Goal: Transaction & Acquisition: Purchase product/service

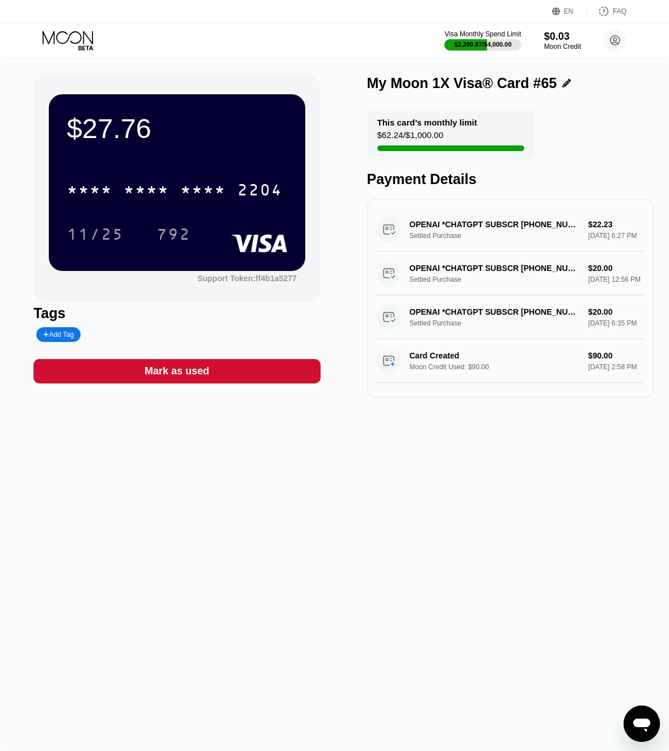
click at [72, 41] on icon at bounding box center [68, 37] width 51 height 13
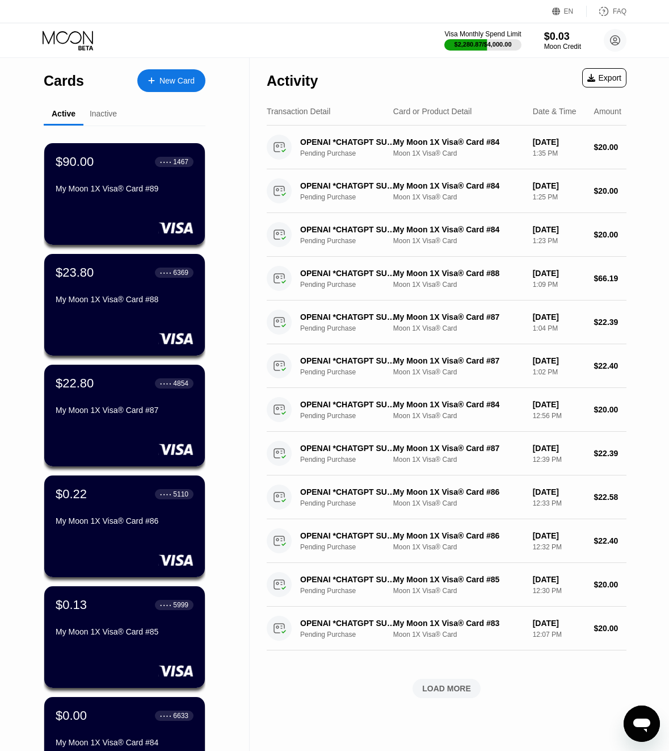
scroll to position [9, 0]
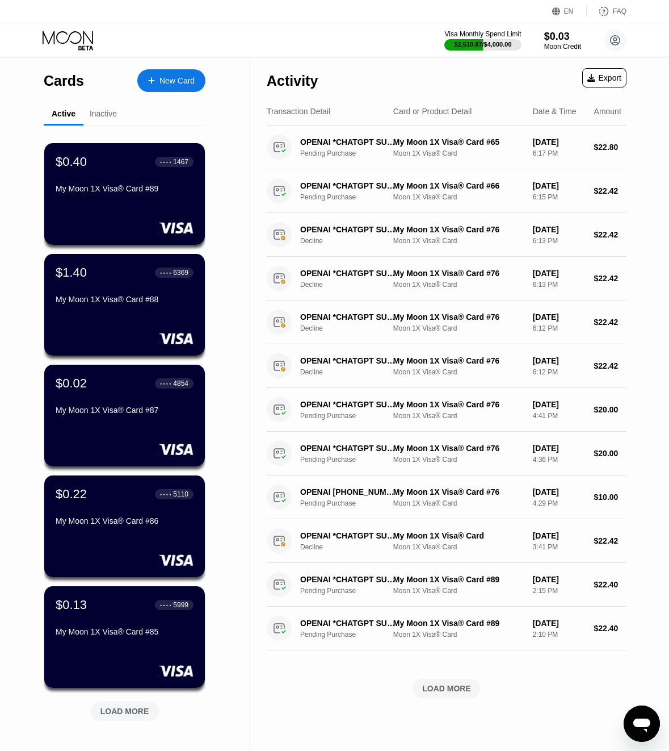
click at [134, 715] on div "LOAD MORE" at bounding box center [125, 711] width 49 height 10
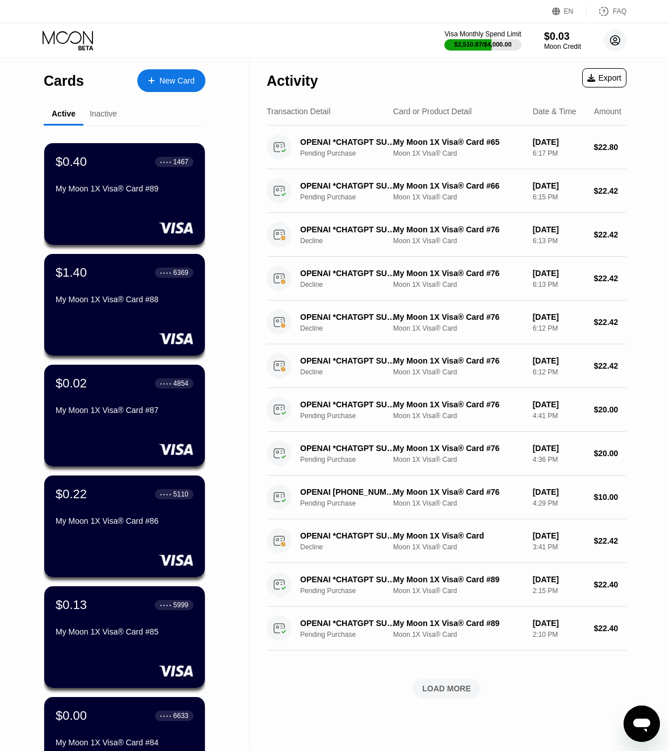
click at [614, 48] on circle at bounding box center [615, 40] width 23 height 23
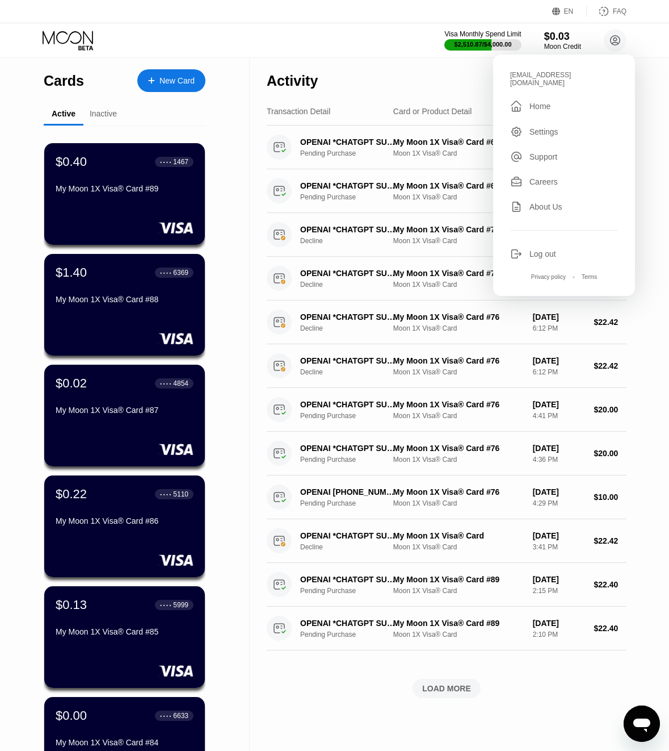
click at [559, 73] on div "v-17.06@inbox.lv" at bounding box center [564, 79] width 108 height 16
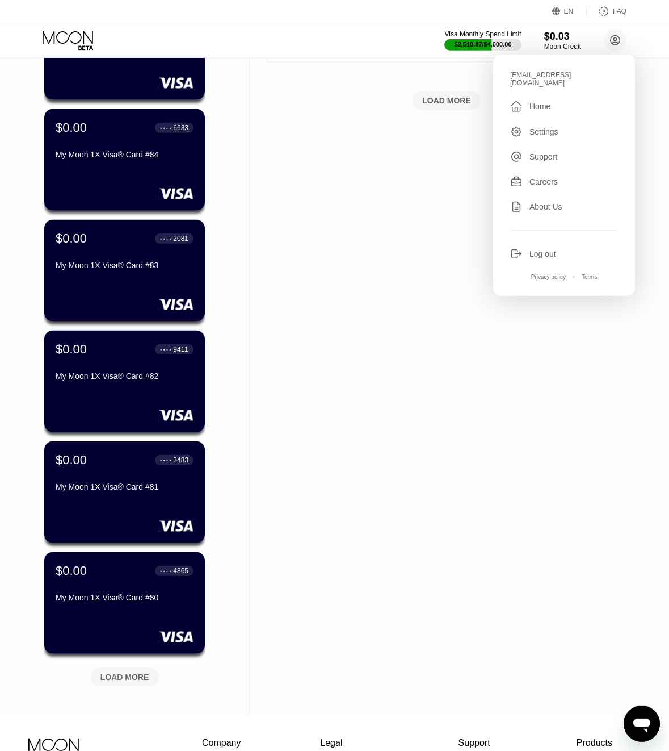
scroll to position [590, 0]
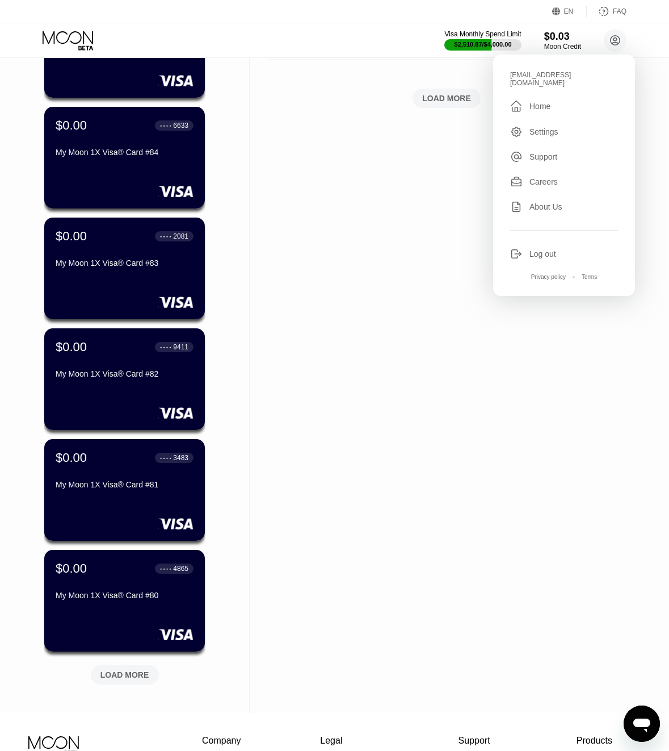
click at [124, 675] on div "LOAD MORE" at bounding box center [125, 674] width 49 height 10
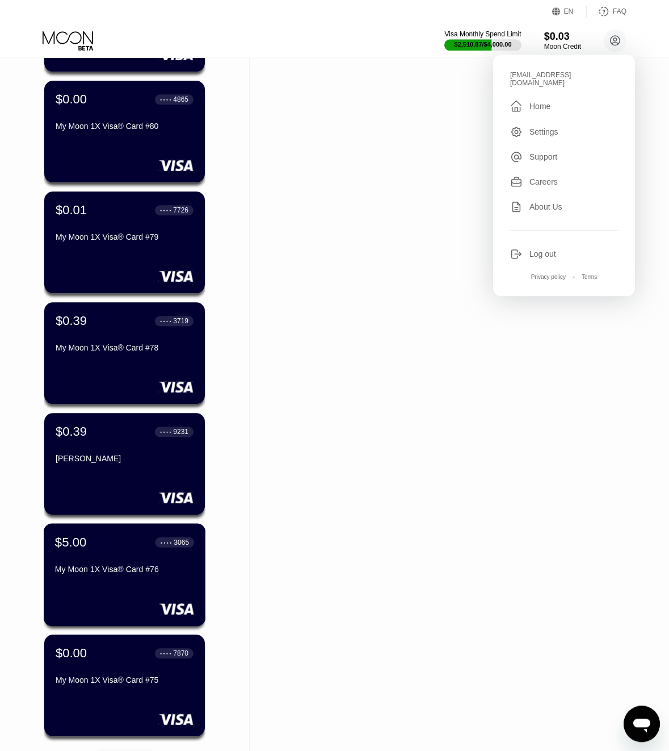
scroll to position [1190, 0]
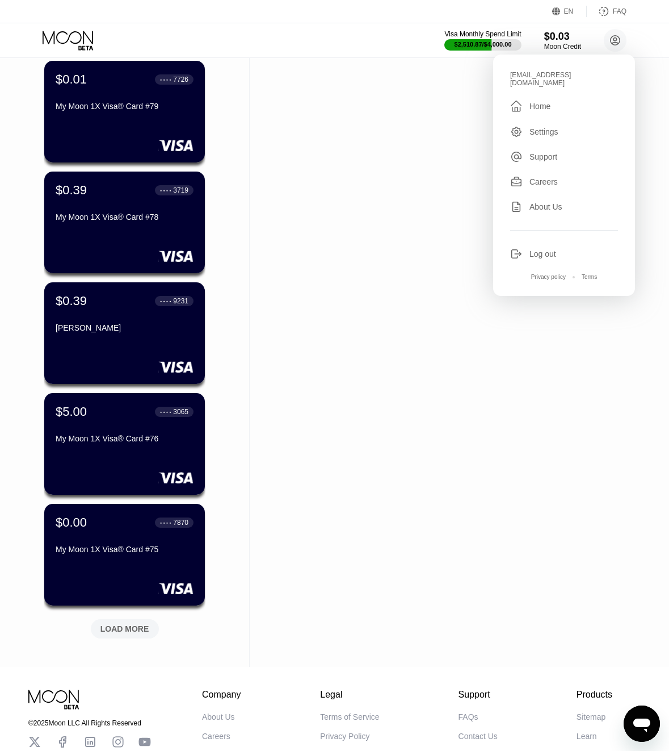
click at [129, 625] on div "LOAD MORE" at bounding box center [125, 628] width 49 height 10
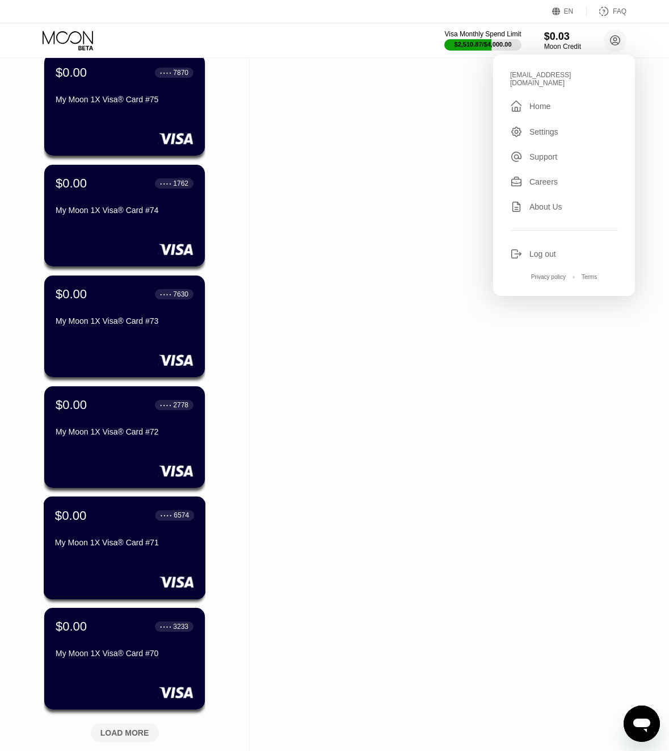
scroll to position [1752, 0]
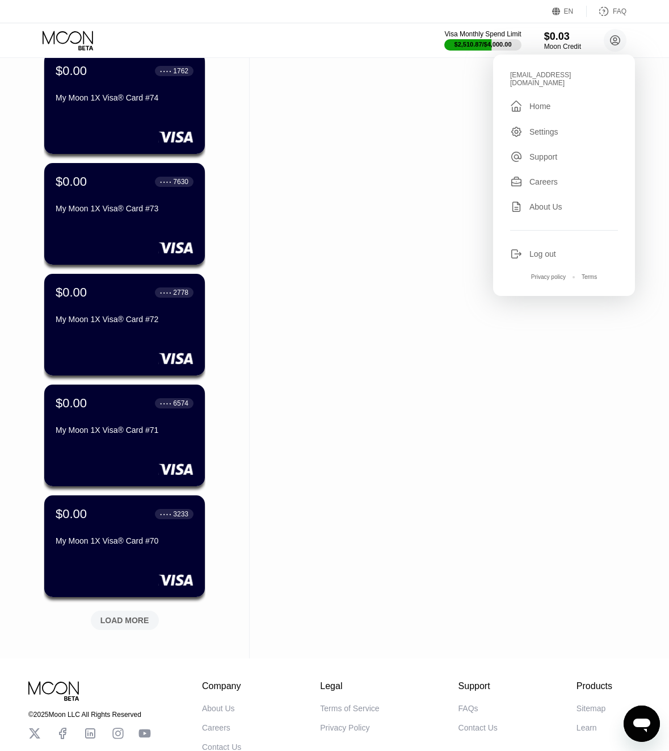
click at [109, 622] on div "LOAD MORE" at bounding box center [125, 620] width 49 height 10
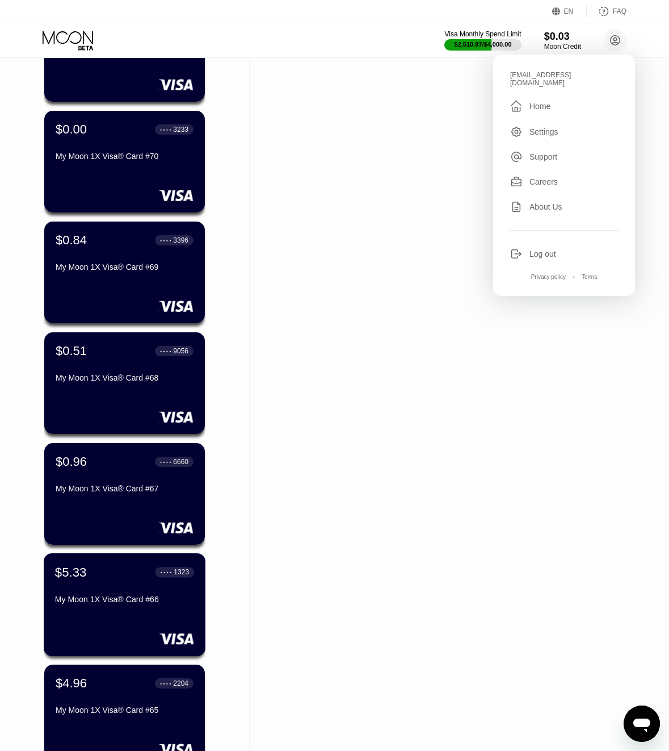
scroll to position [2249, 0]
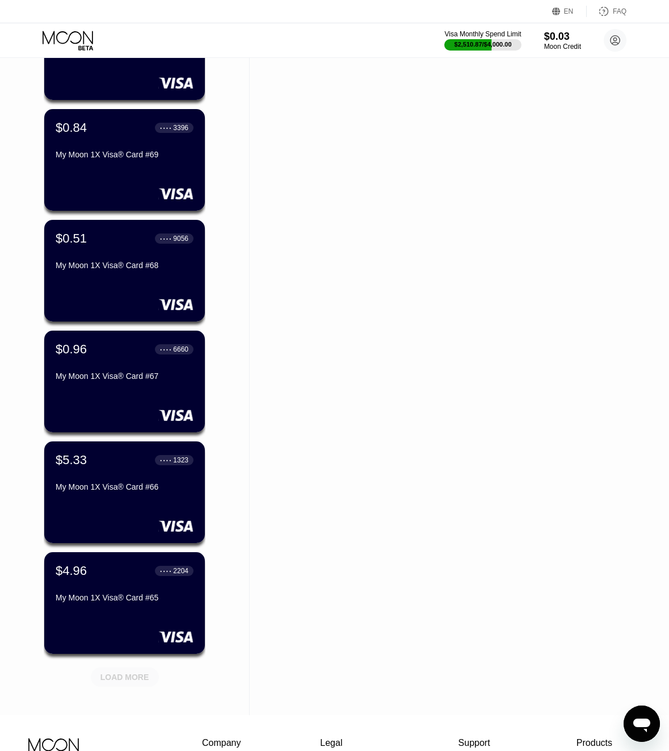
click at [123, 676] on div "LOAD MORE" at bounding box center [125, 677] width 49 height 10
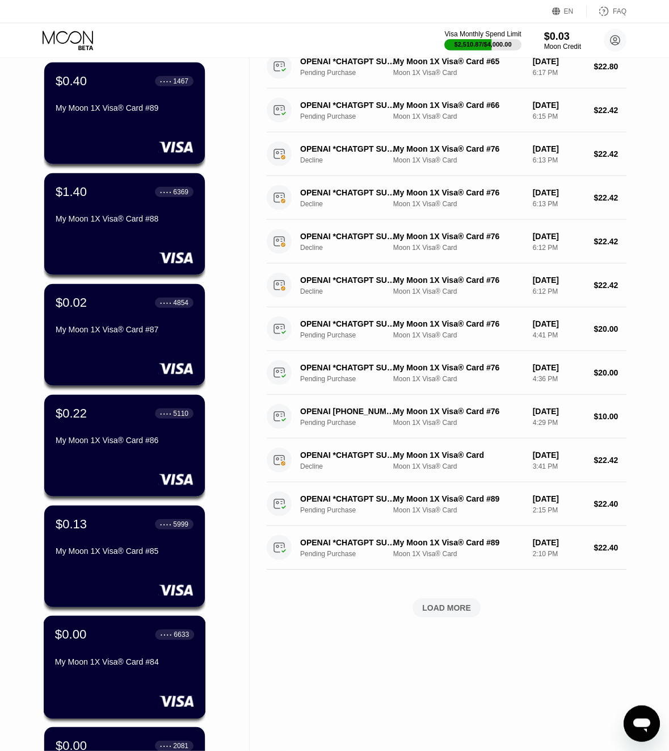
scroll to position [0, 0]
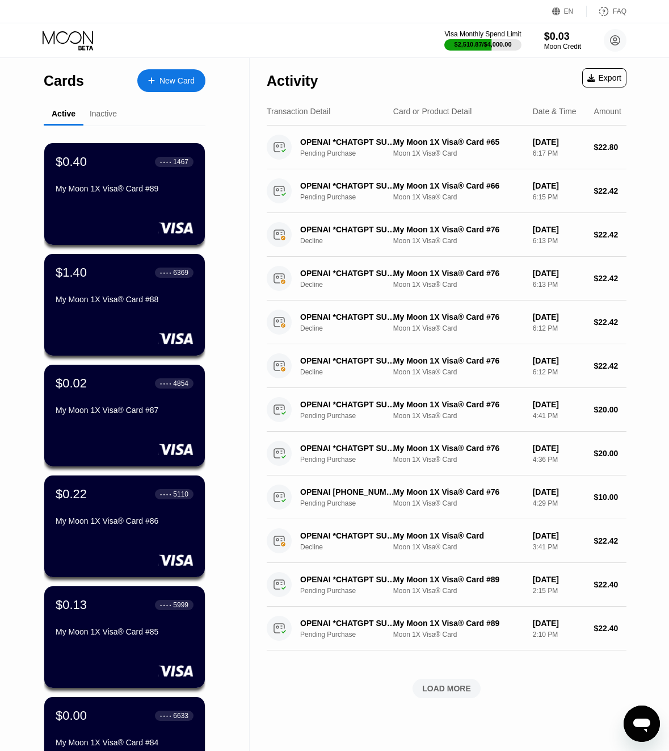
click at [439, 53] on div "Visa Monthly Spend Limit $2,510.87 / $4,000.00 $0.03 Moon Credit v-17.06@inbox.…" at bounding box center [334, 40] width 669 height 34
click at [487, 35] on div "Visa Monthly Spend Limit" at bounding box center [483, 34] width 78 height 8
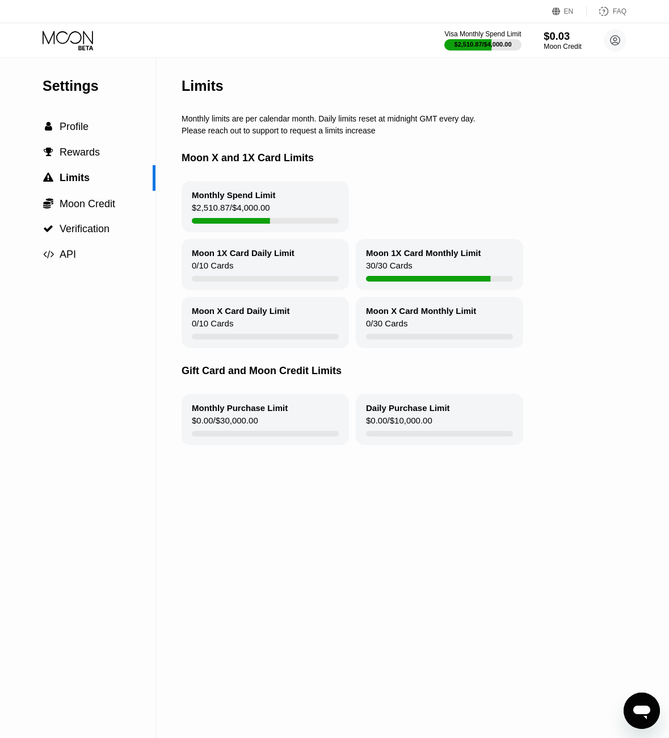
click at [552, 47] on div "Moon Credit" at bounding box center [563, 47] width 38 height 8
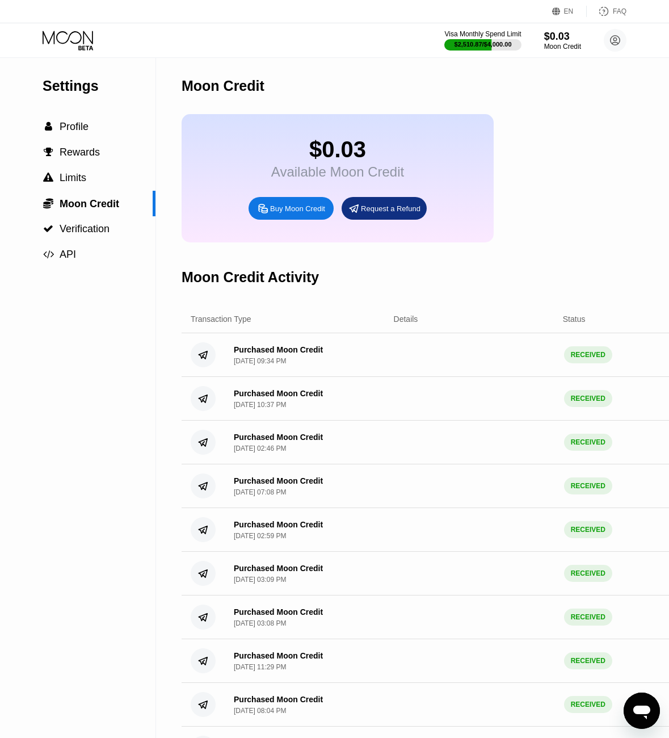
click at [53, 34] on icon at bounding box center [68, 37] width 51 height 13
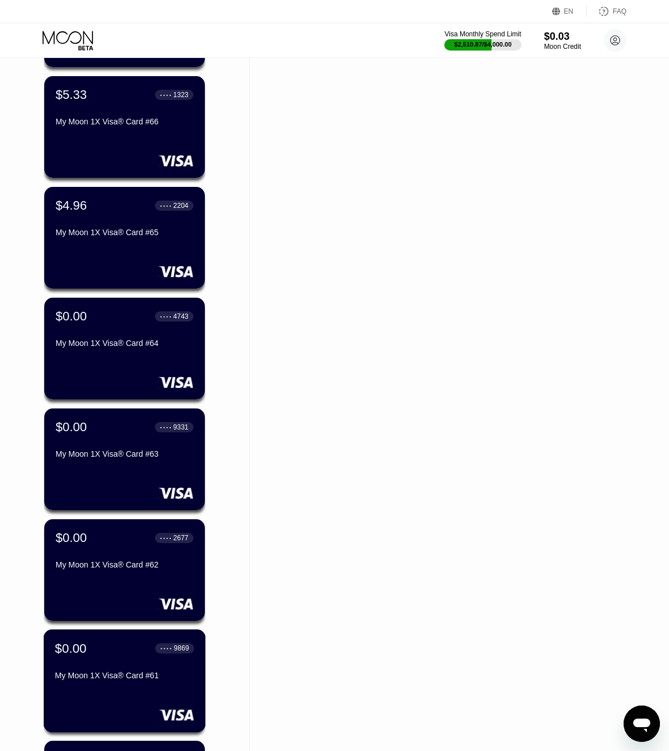
scroll to position [2745, 0]
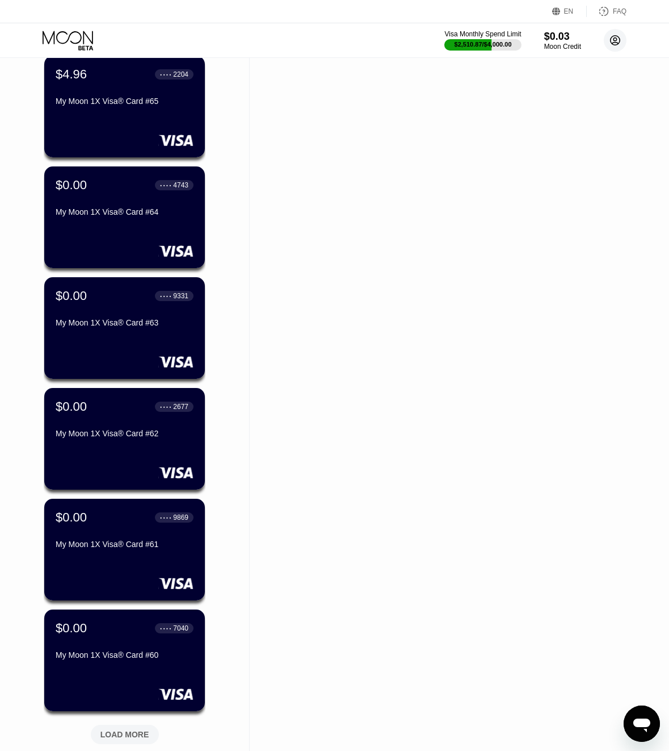
click at [613, 37] on circle at bounding box center [615, 40] width 23 height 23
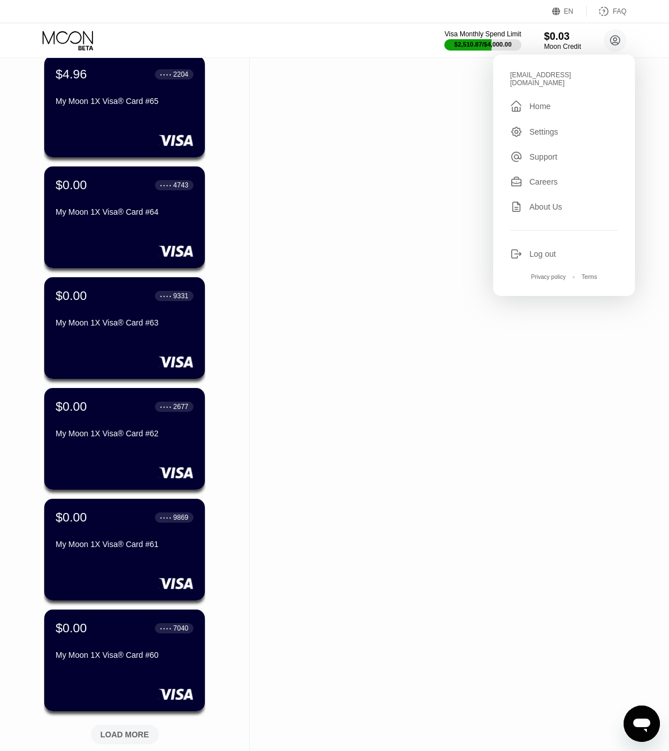
click at [544, 250] on div "Log out" at bounding box center [543, 253] width 27 height 9
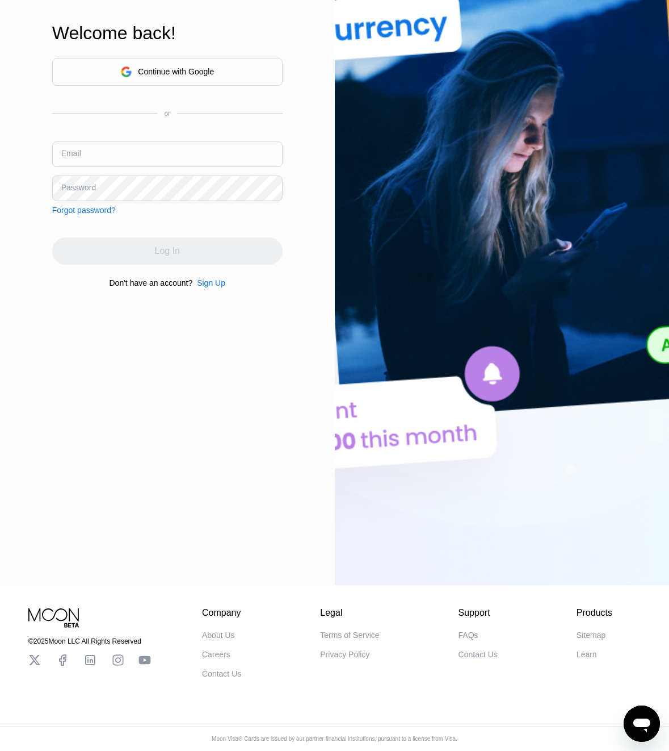
click at [119, 150] on input "text" at bounding box center [167, 154] width 231 height 26
paste input "[EMAIL_ADDRESS][DOMAIN_NAME]"
type input "[EMAIL_ADDRESS][DOMAIN_NAME]"
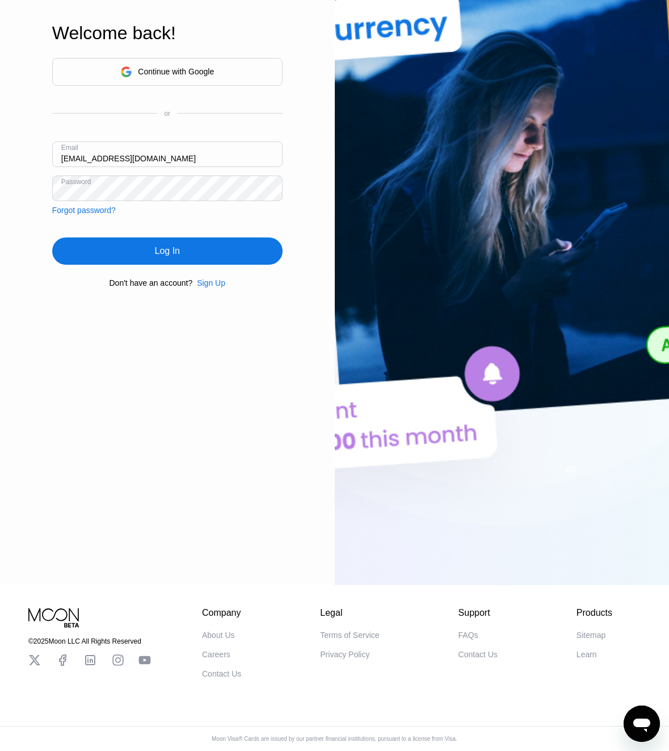
drag, startPoint x: 149, startPoint y: 241, endPoint x: 143, endPoint y: 234, distance: 9.2
click at [149, 241] on div "Log In" at bounding box center [167, 250] width 231 height 27
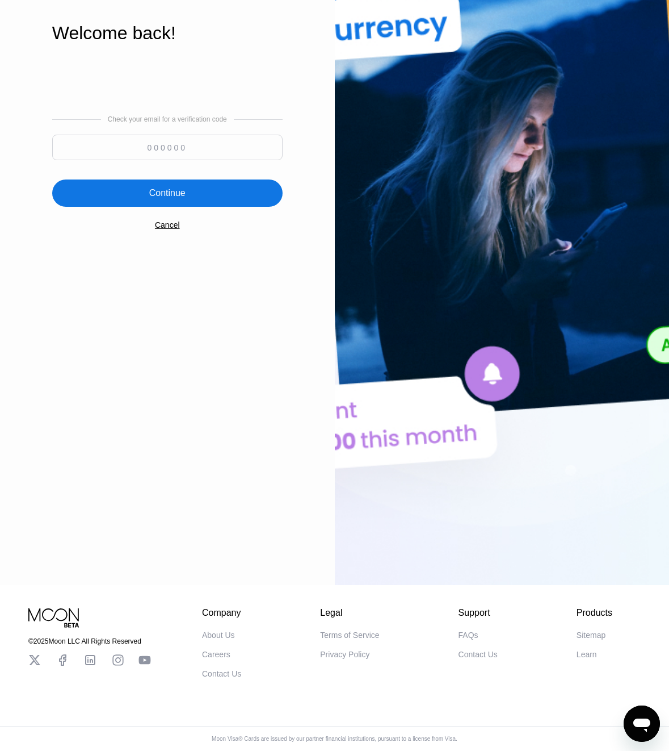
click at [259, 141] on input at bounding box center [167, 148] width 231 height 26
paste input "158475"
type input "158475"
click at [246, 207] on div "Check your email for a verification code 158475 Continue Cancel" at bounding box center [167, 172] width 231 height 231
click at [245, 190] on div "Continue" at bounding box center [167, 192] width 231 height 27
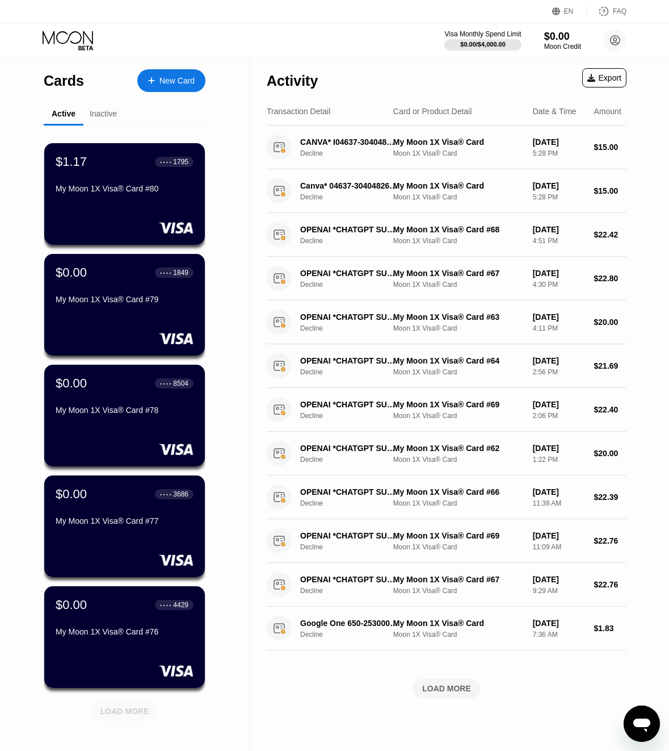
click at [103, 709] on div "LOAD MORE" at bounding box center [125, 711] width 49 height 10
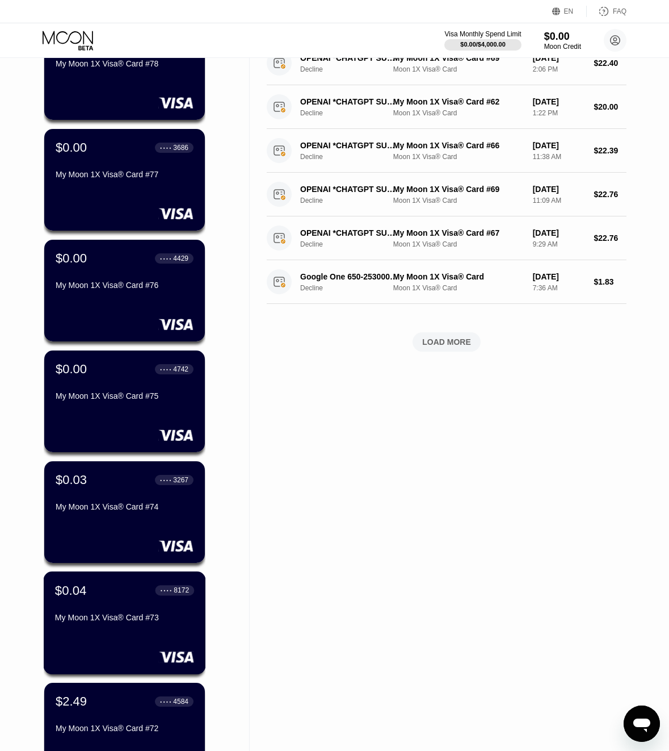
scroll to position [609, 0]
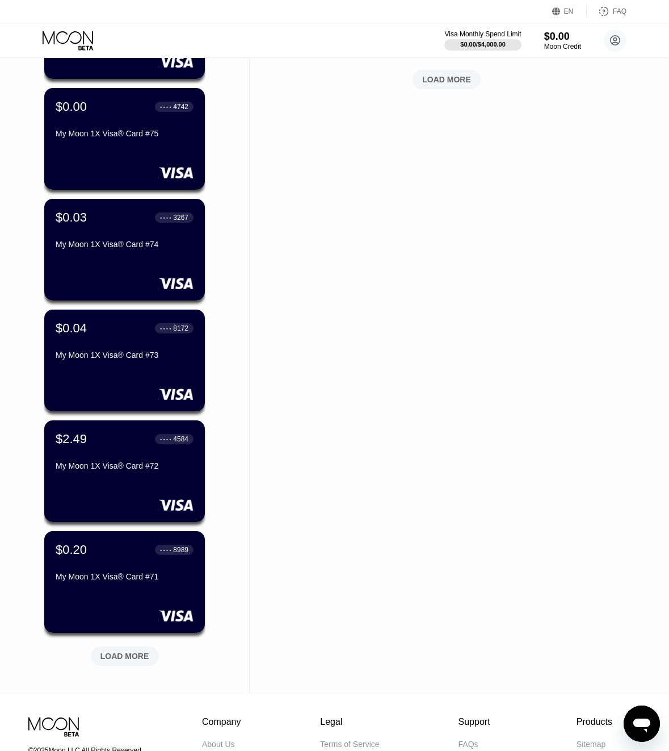
click at [141, 660] on div "LOAD MORE" at bounding box center [125, 656] width 49 height 10
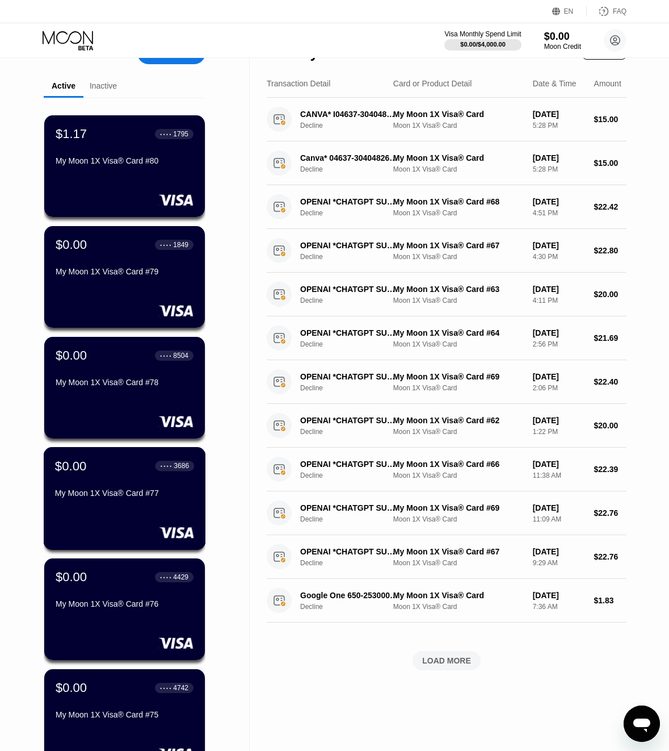
scroll to position [0, 0]
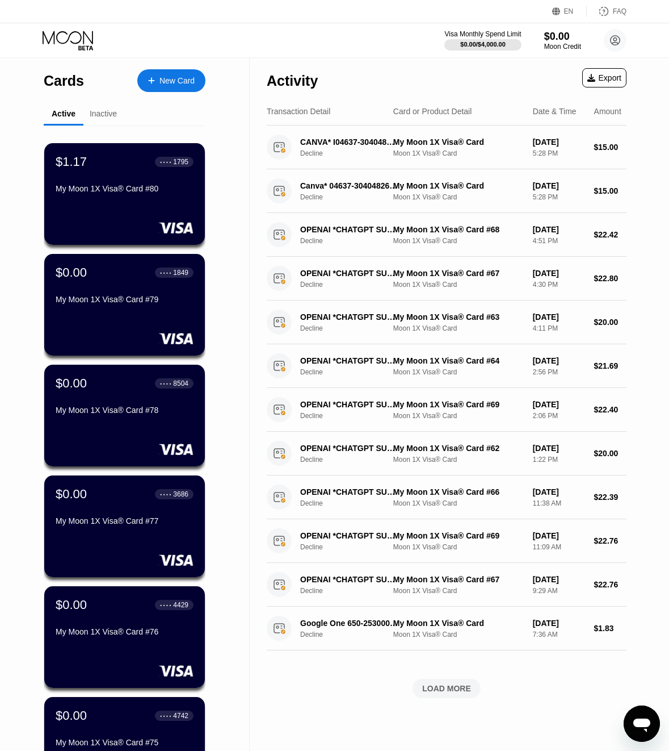
click at [472, 24] on div "Visa Monthly Spend Limit $0.00 / $4,000.00 $0.00 Moon Credit kotik5735@inbox.lv…" at bounding box center [334, 40] width 669 height 34
click at [482, 41] on div "$0.00 / $4,000.00" at bounding box center [482, 44] width 45 height 7
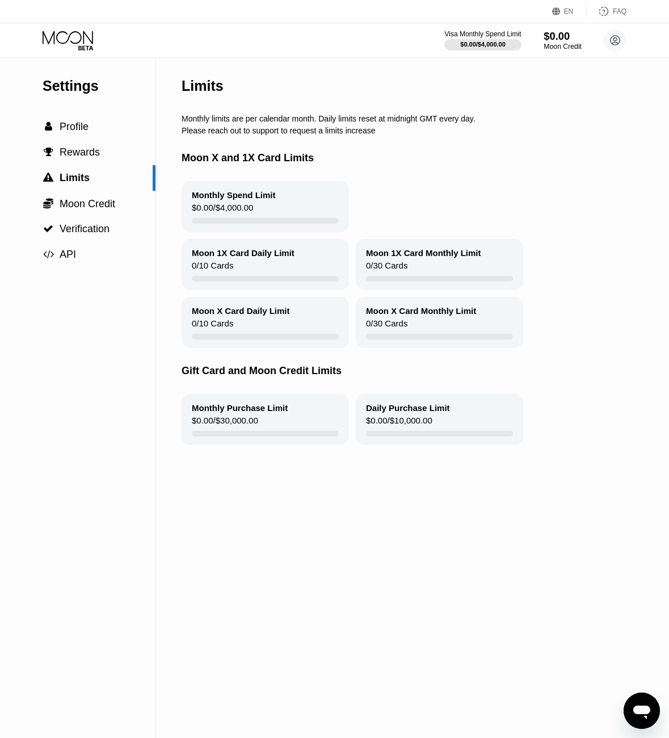
click at [570, 40] on div "$0.00" at bounding box center [563, 36] width 38 height 12
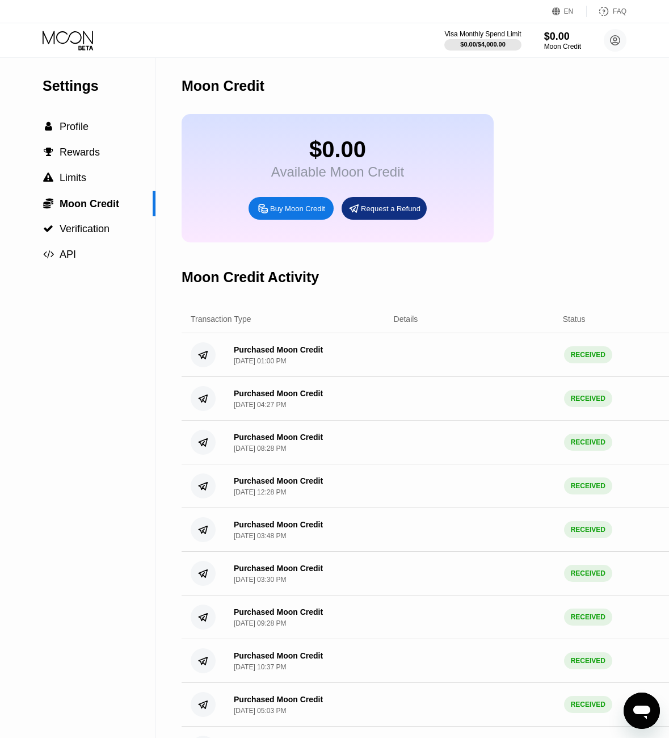
click at [307, 213] on div "Buy Moon Credit" at bounding box center [297, 209] width 55 height 10
type input "0"
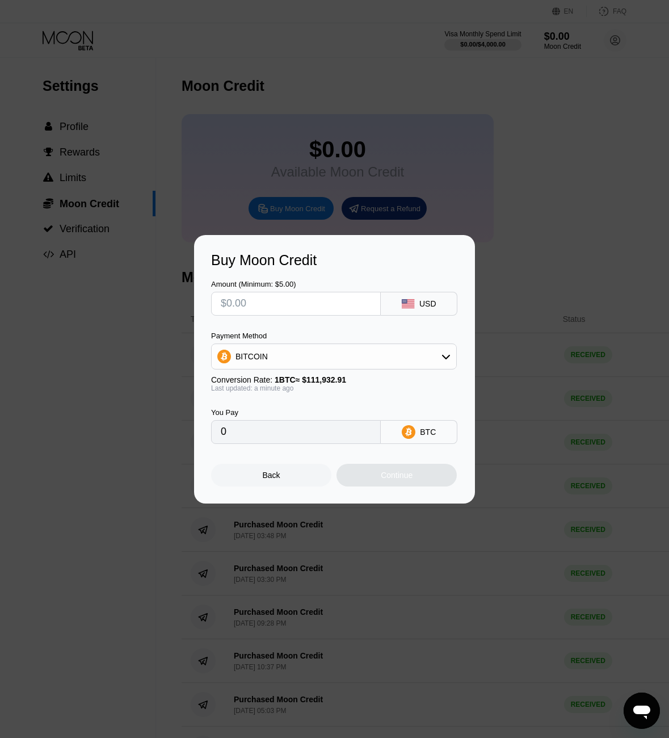
click at [288, 303] on input "text" at bounding box center [296, 303] width 150 height 23
type input "$8"
type input "0.00007148"
type input "$86"
type input "0.00076832"
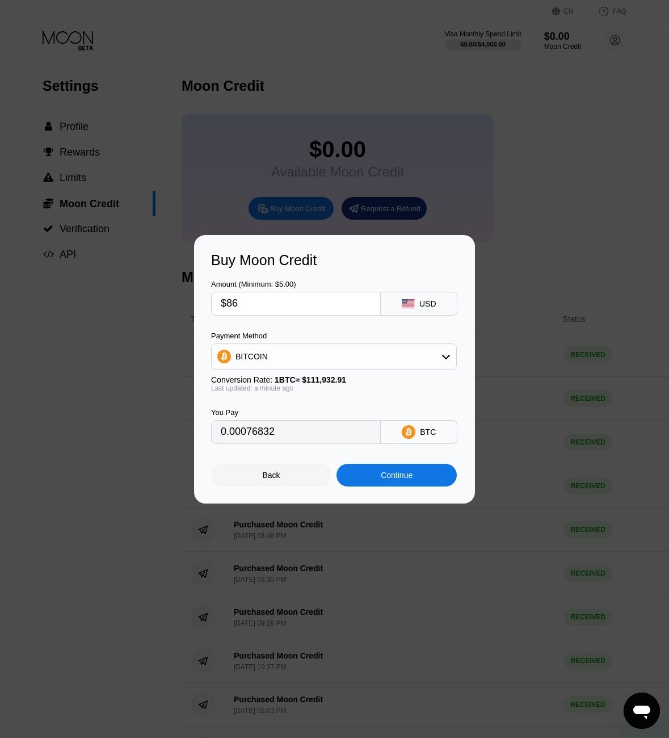
type input "$869"
type input "0.00776358"
type input "$869.9"
type input "0.00777162"
type input "$869.9"
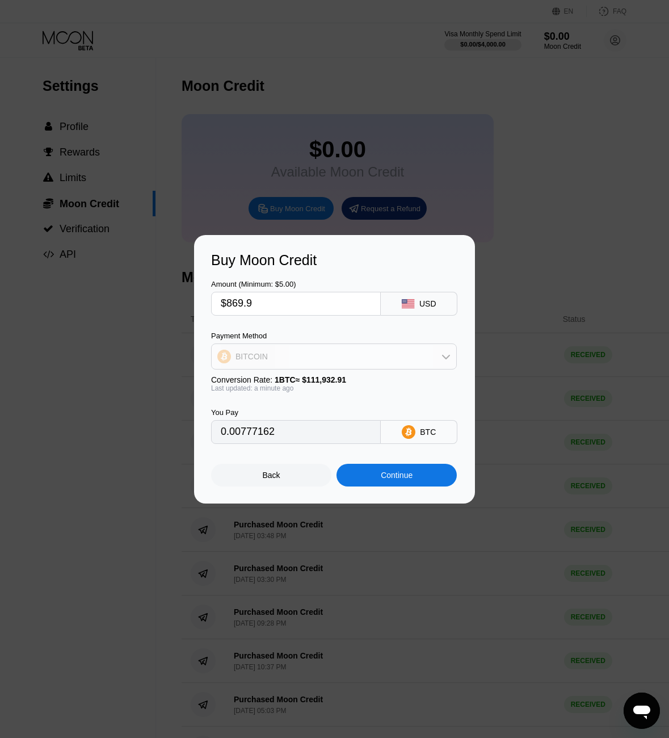
click at [305, 355] on div "BITCOIN" at bounding box center [334, 356] width 245 height 23
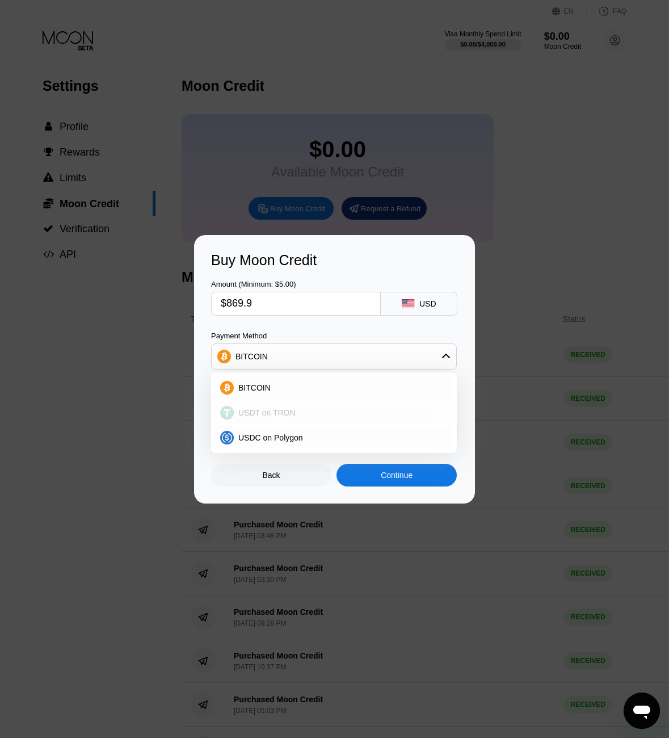
click at [296, 418] on div "USDT on TRON" at bounding box center [334, 412] width 239 height 23
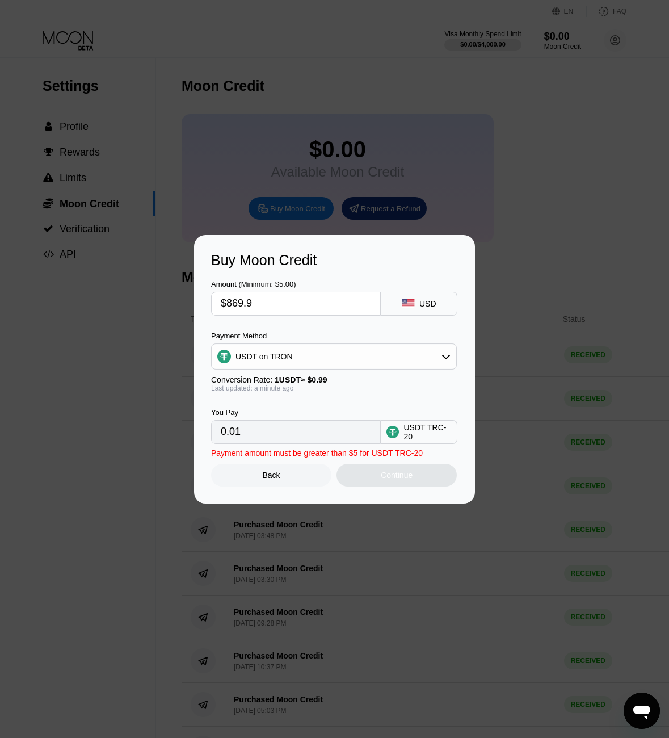
type input "878.69"
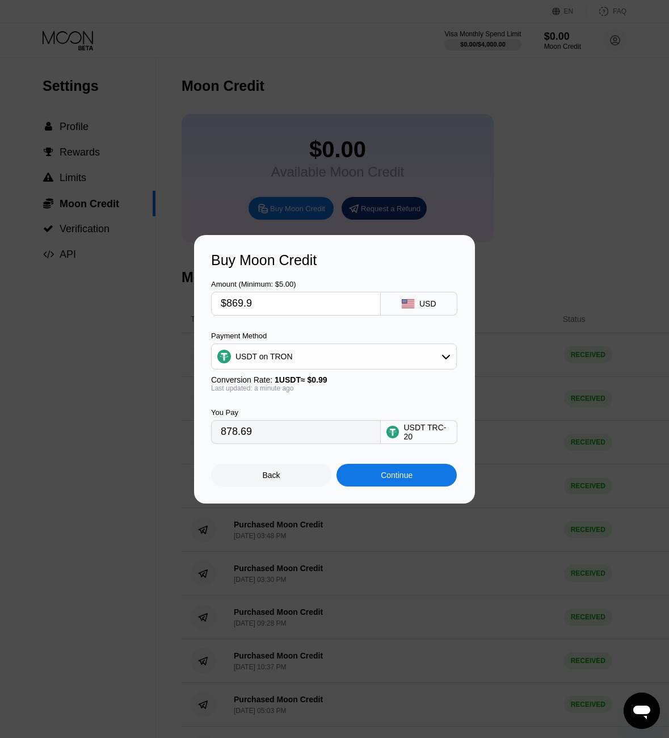
click at [398, 480] on div "Continue" at bounding box center [397, 475] width 32 height 9
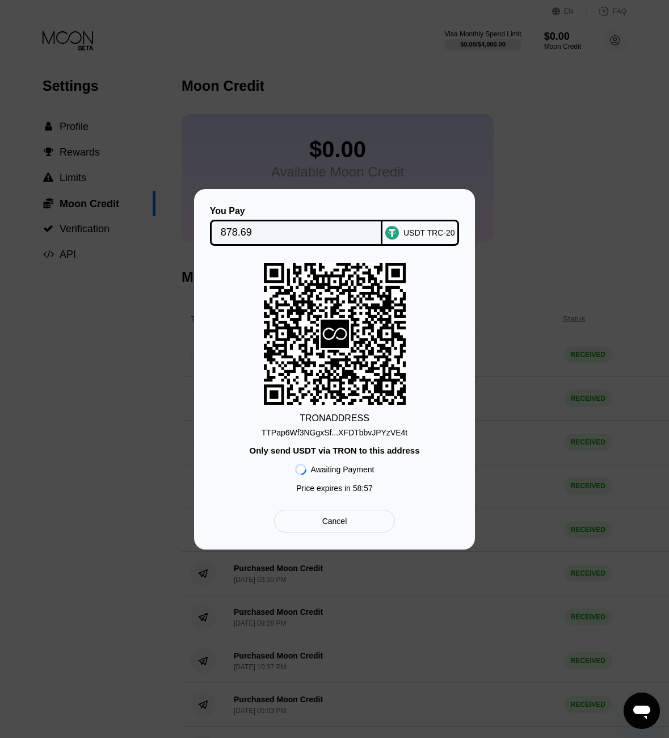
click at [364, 438] on div "TRON ADDRESS TTPap6Wf3NGgxSf...XFDTbbvJPYzVE4t Only send USDT via TRON to this …" at bounding box center [334, 381] width 247 height 236
click at [364, 436] on div "TTPap6Wf3NGgxSf...XFDTbbvJPYzVE4t" at bounding box center [335, 432] width 146 height 9
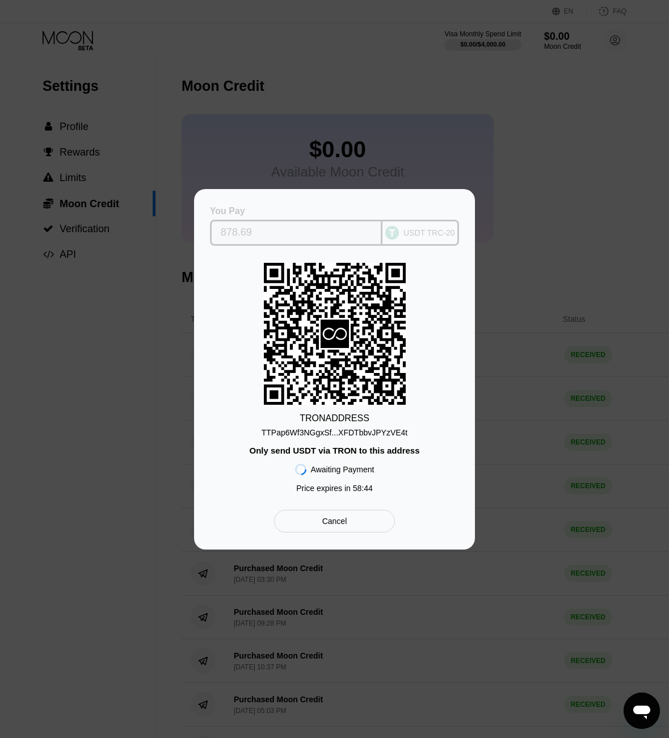
click at [232, 232] on input "878.69" at bounding box center [297, 232] width 152 height 23
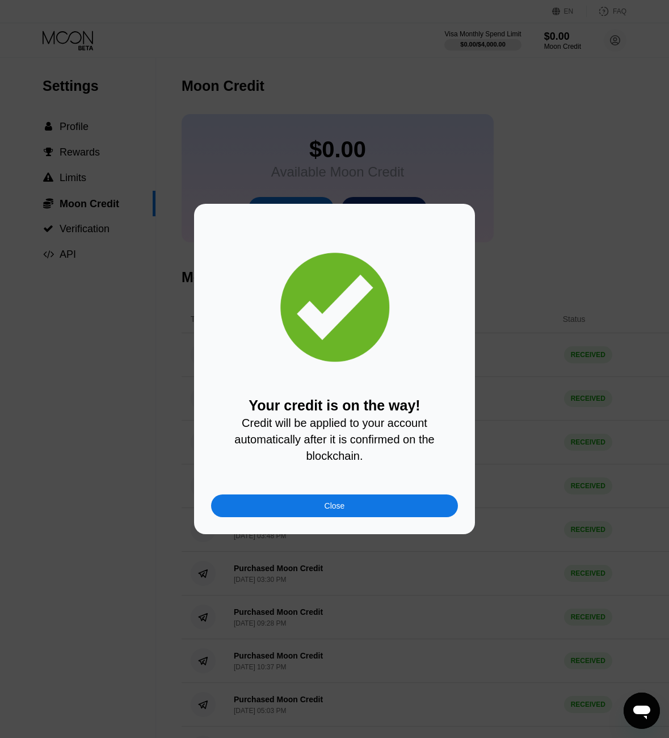
click at [573, 449] on div "Your credit is on the way! Credit will be applied to your account automatically…" at bounding box center [334, 369] width 669 height 330
click at [375, 510] on div "Close" at bounding box center [334, 506] width 247 height 23
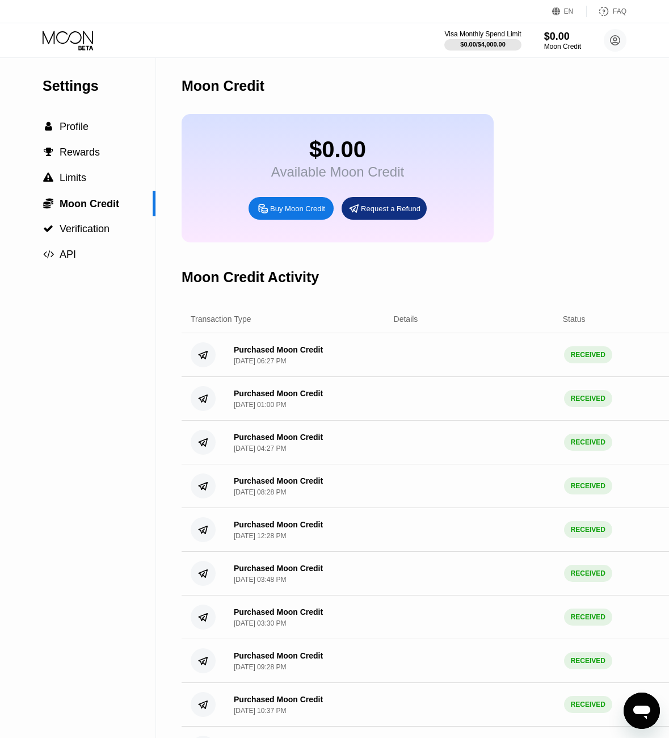
click at [64, 51] on div "Visa Monthly Spend Limit $0.00 / $4,000.00 $0.00 Moon Credit kotik5735@inbox.lv…" at bounding box center [334, 40] width 669 height 34
click at [64, 31] on icon at bounding box center [68, 37] width 51 height 13
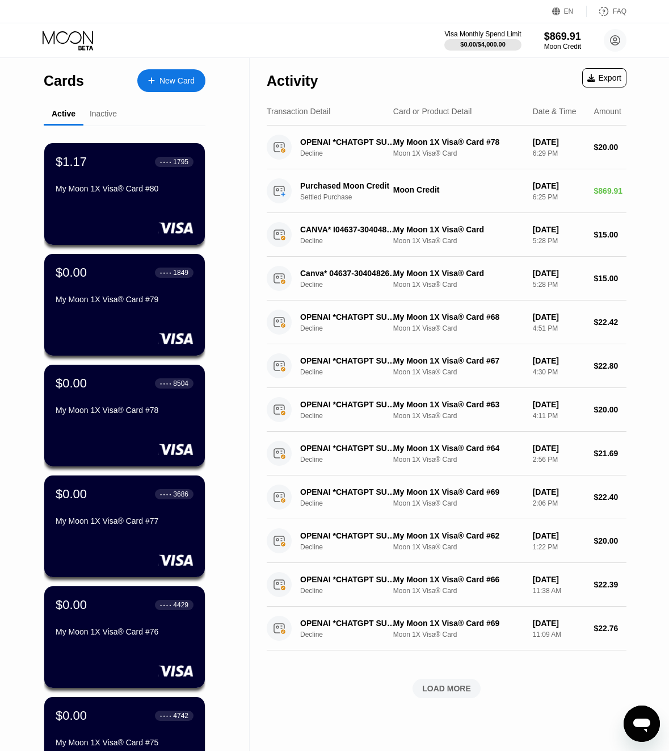
click at [173, 83] on div "New Card" at bounding box center [177, 81] width 35 height 10
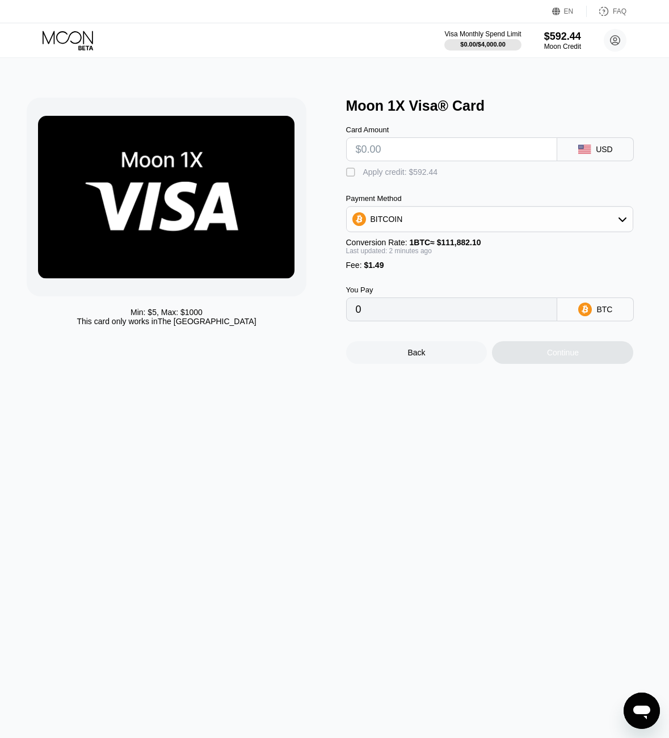
click at [390, 153] on input "text" at bounding box center [452, 149] width 192 height 23
click at [76, 37] on icon at bounding box center [69, 41] width 53 height 20
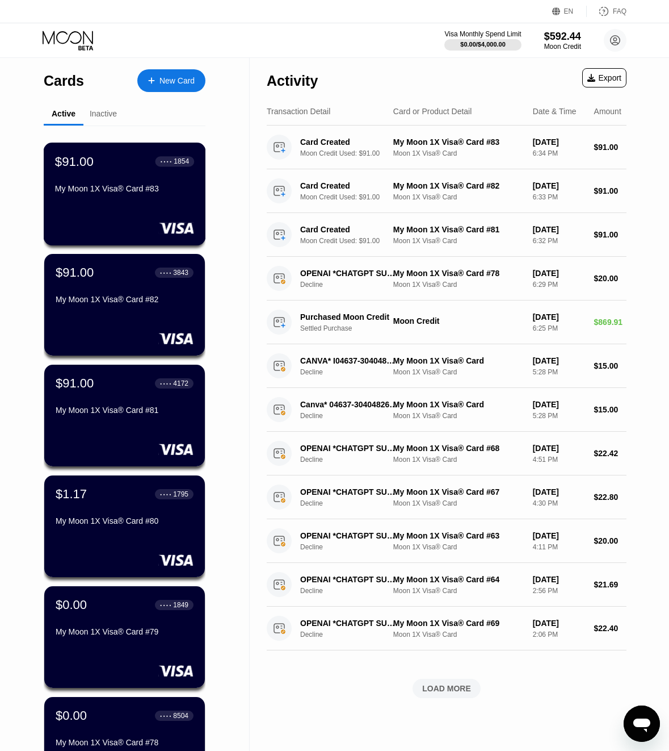
click at [105, 212] on div "$91.00 ● ● ● ● 1854 My Moon 1X Visa® Card #83" at bounding box center [125, 194] width 162 height 103
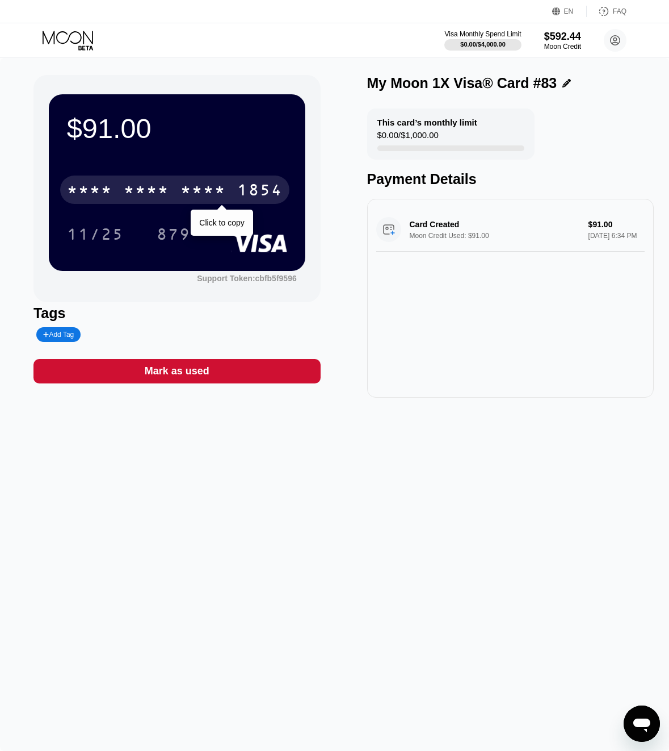
click at [269, 195] on div "1854" at bounding box center [259, 191] width 45 height 18
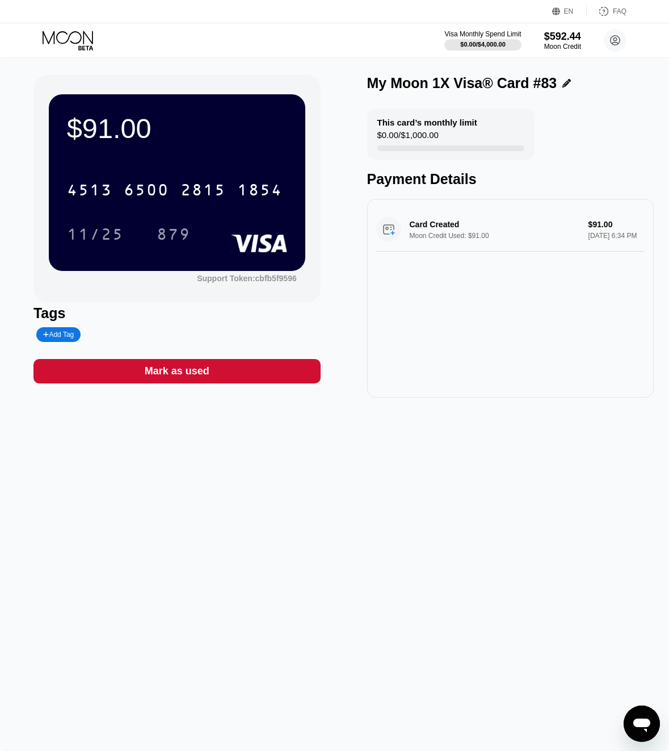
drag, startPoint x: 670, startPoint y: 342, endPoint x: 56, endPoint y: 39, distance: 684.4
click at [56, 39] on icon at bounding box center [69, 41] width 53 height 20
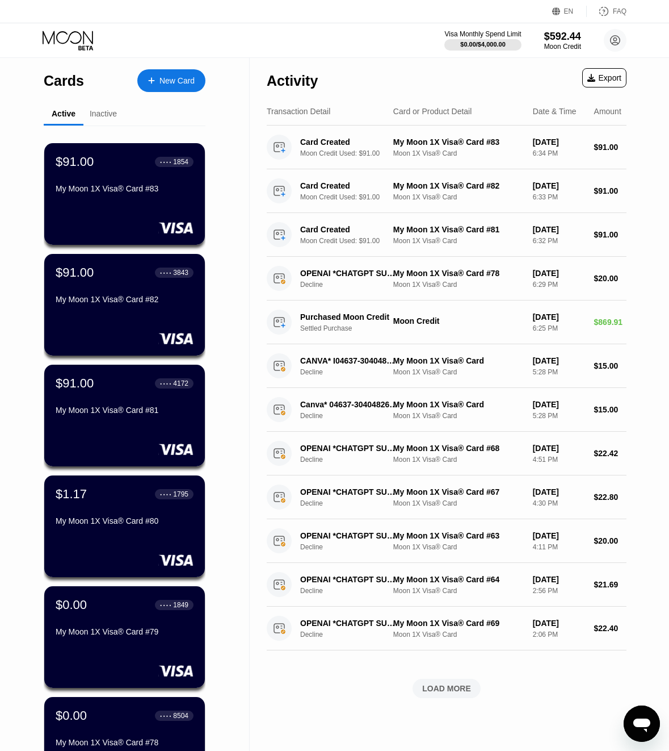
click at [156, 78] on div at bounding box center [157, 81] width 5 height 10
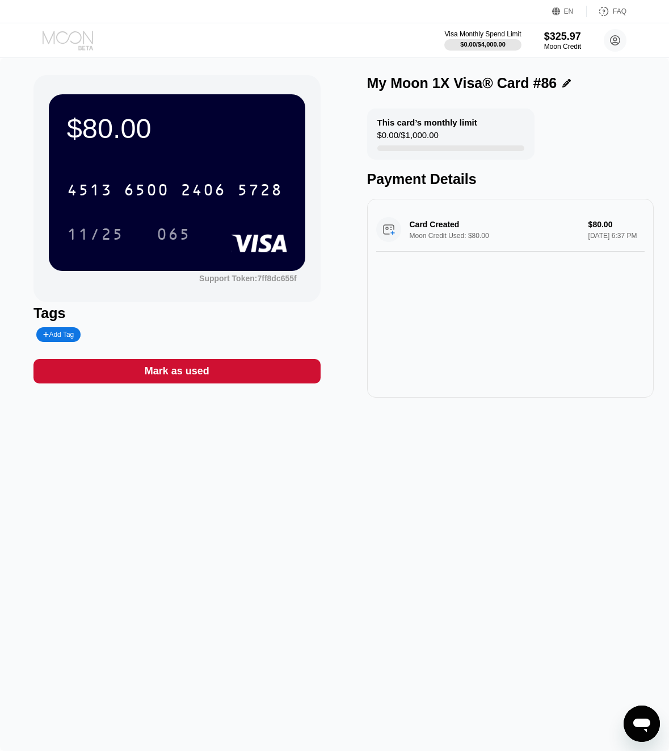
click at [63, 39] on icon at bounding box center [69, 41] width 53 height 20
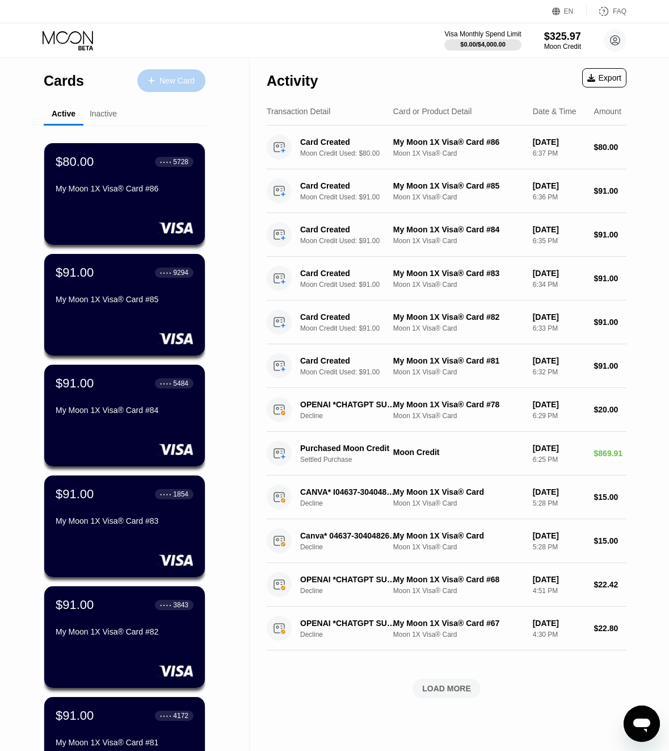
click at [202, 83] on div "New Card" at bounding box center [171, 80] width 68 height 23
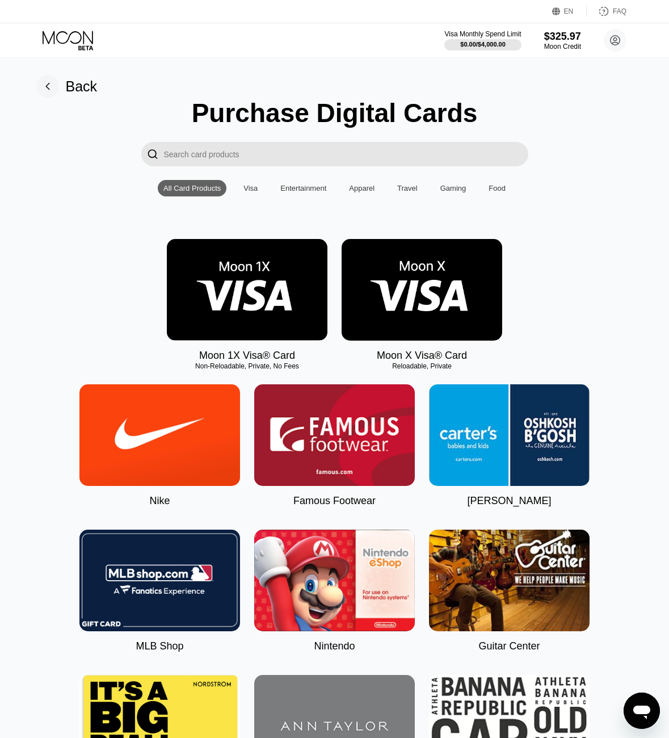
click at [299, 293] on img at bounding box center [247, 290] width 161 height 102
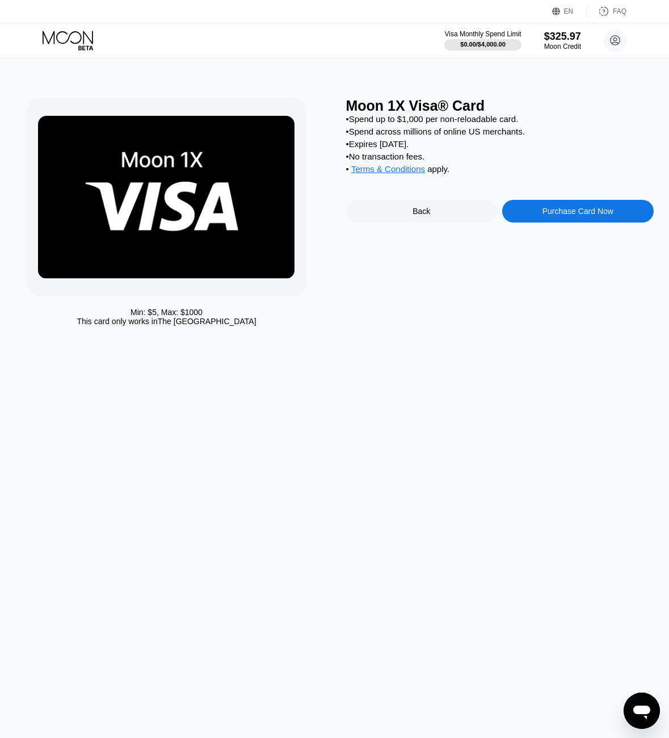
click at [518, 223] on div "Purchase Card Now" at bounding box center [579, 211] width 152 height 23
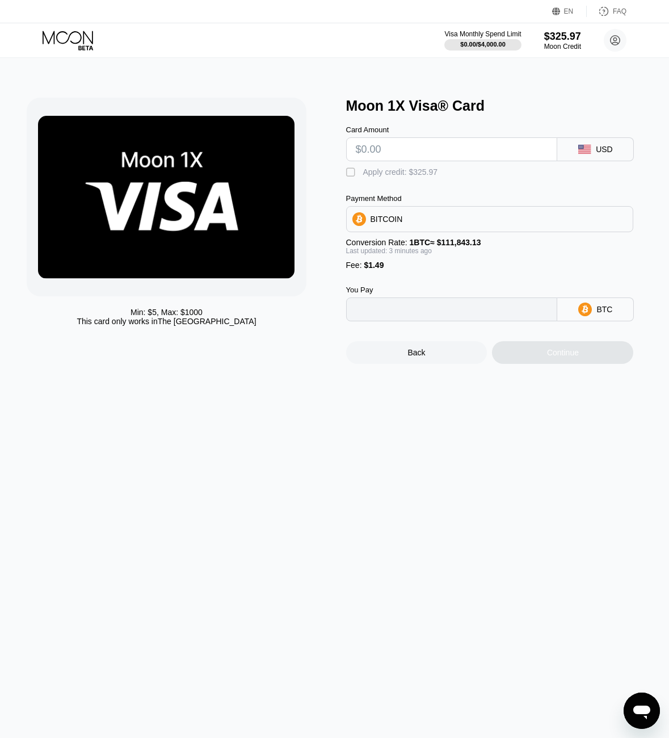
type input "0"
drag, startPoint x: 408, startPoint y: 153, endPoint x: 397, endPoint y: 145, distance: 12.9
click at [407, 153] on input "text" at bounding box center [452, 149] width 192 height 23
type input "$80"
type input "0.00072861"
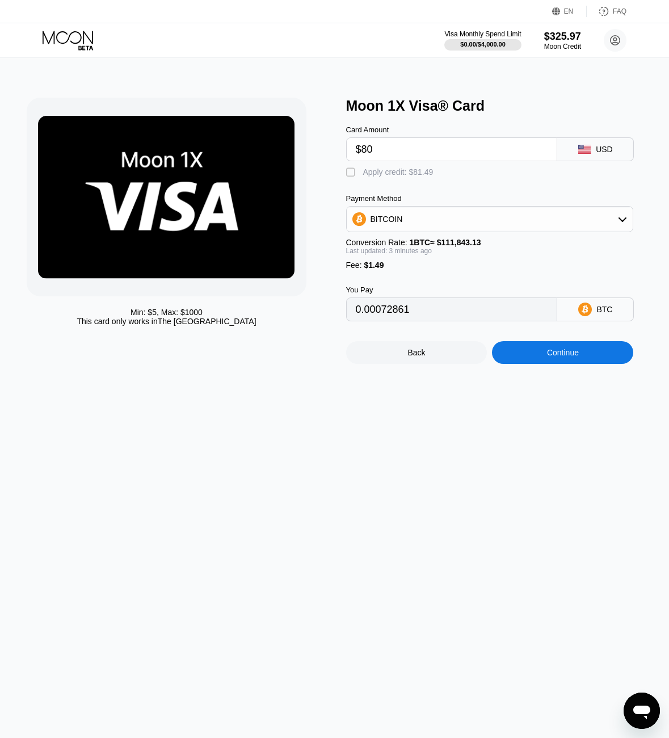
type input "$80"
click at [380, 173] on div "Apply credit: $81.49" at bounding box center [398, 172] width 70 height 9
type input "0"
click at [584, 350] on div "Continue" at bounding box center [562, 352] width 141 height 23
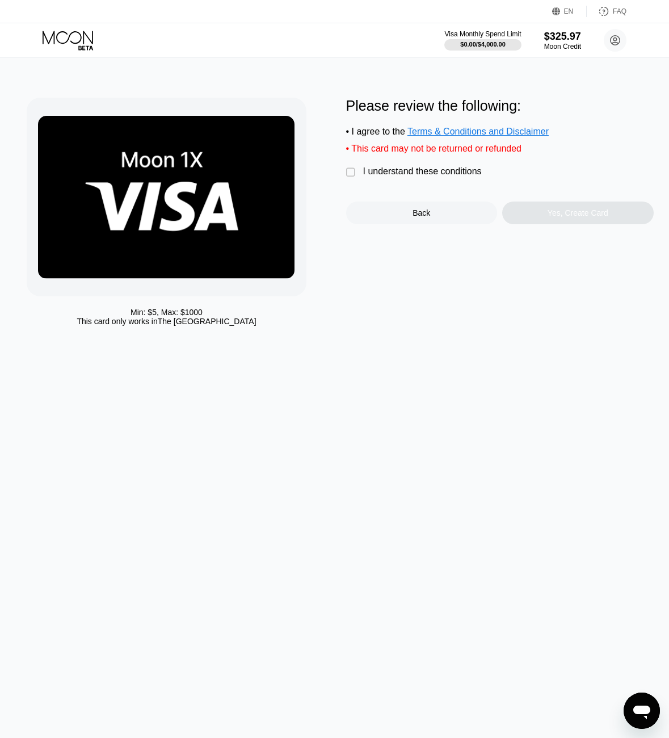
click at [372, 176] on div "I understand these conditions" at bounding box center [422, 171] width 119 height 10
click at [576, 212] on div "Yes, Create Card" at bounding box center [578, 212] width 61 height 9
click at [599, 211] on div "Yes, Create Card" at bounding box center [579, 213] width 152 height 23
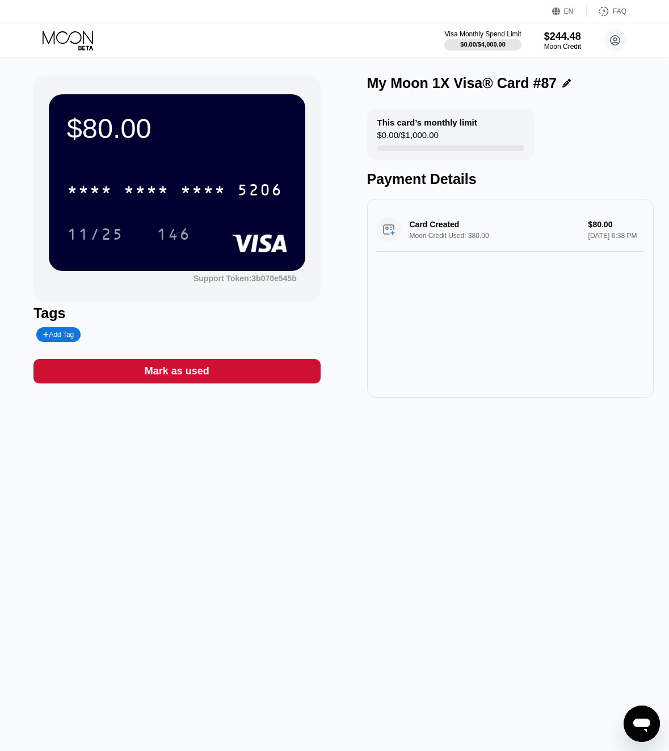
drag, startPoint x: 267, startPoint y: 165, endPoint x: 272, endPoint y: 192, distance: 27.7
click at [267, 165] on div "$80.00 * * * * * * * * * * * * 5206 11/25 146" at bounding box center [177, 182] width 257 height 176
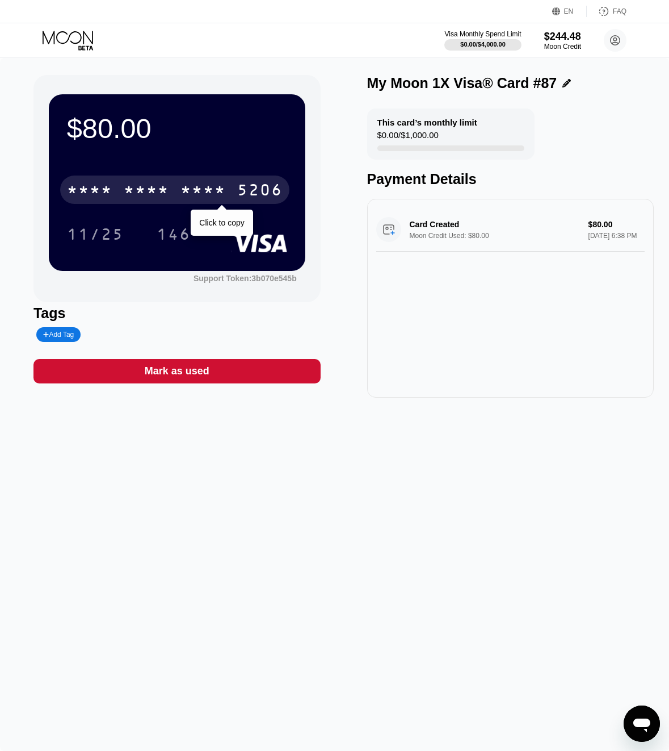
click at [272, 194] on div "5206" at bounding box center [259, 191] width 45 height 18
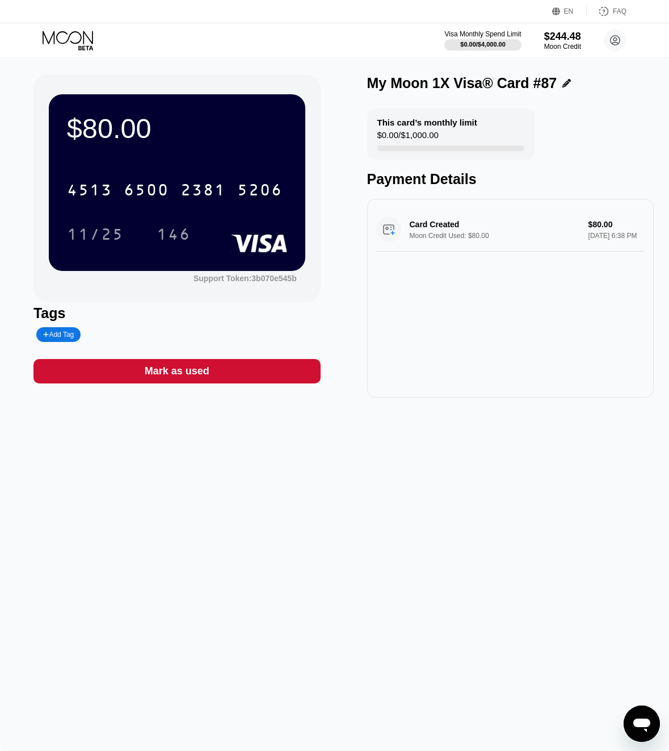
click at [76, 32] on icon at bounding box center [68, 37] width 51 height 13
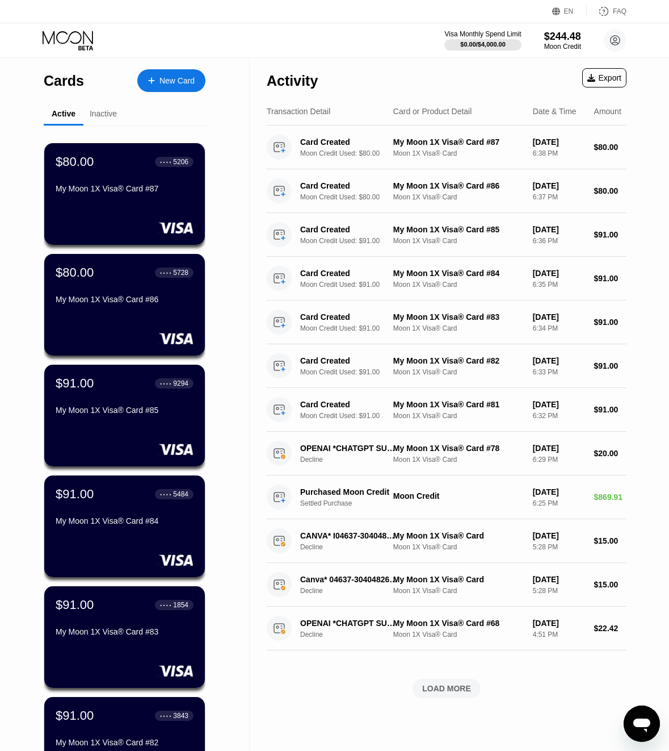
click at [182, 85] on div "New Card" at bounding box center [177, 81] width 35 height 10
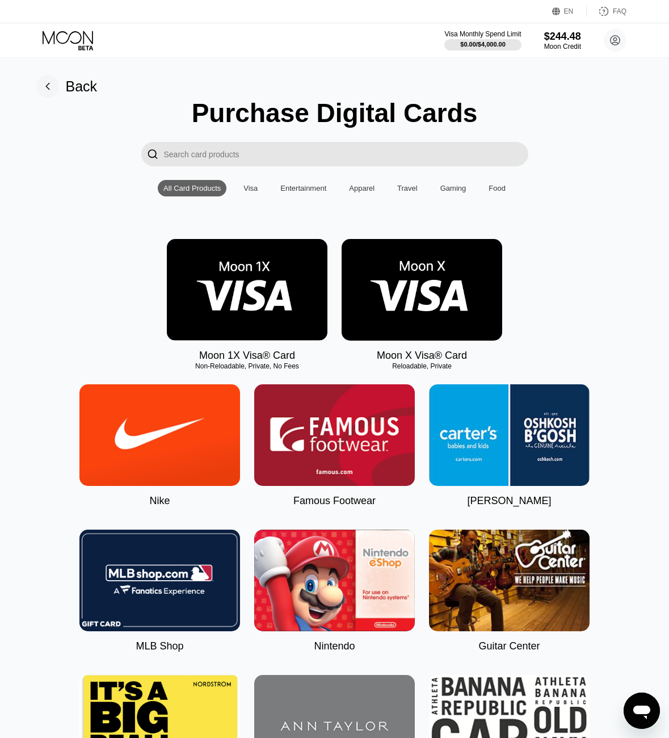
click at [252, 279] on img at bounding box center [247, 290] width 161 height 102
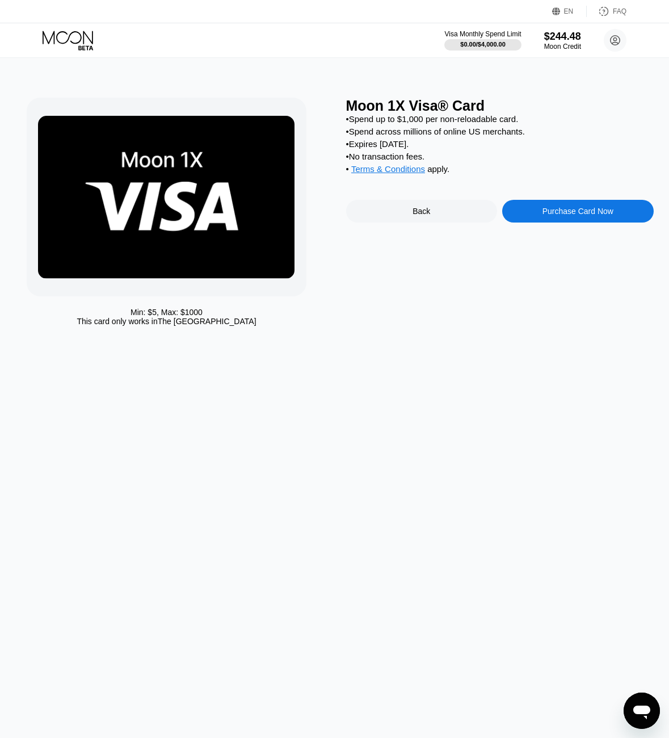
click at [570, 223] on div "Purchase Card Now" at bounding box center [579, 211] width 152 height 23
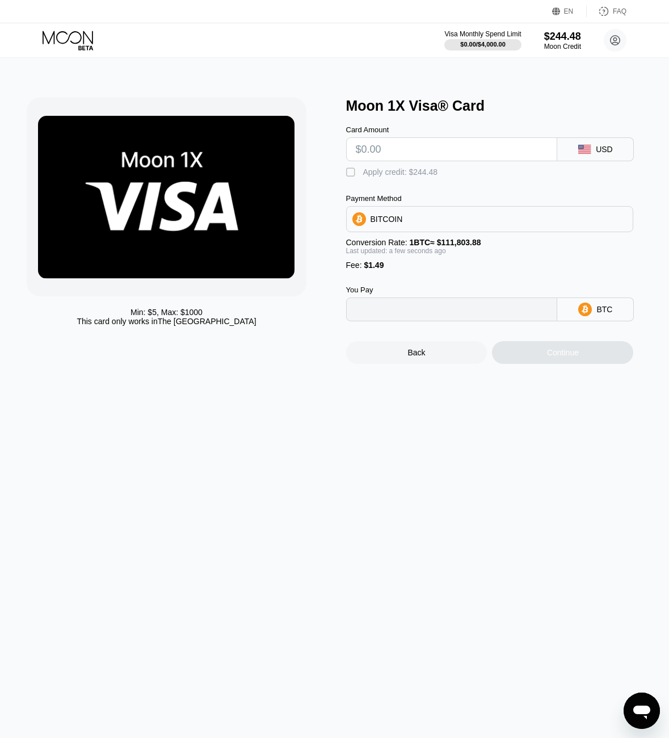
type input "0"
click at [437, 146] on input "text" at bounding box center [452, 149] width 192 height 23
type input "$80"
type input "0.00072887"
type input "$80"
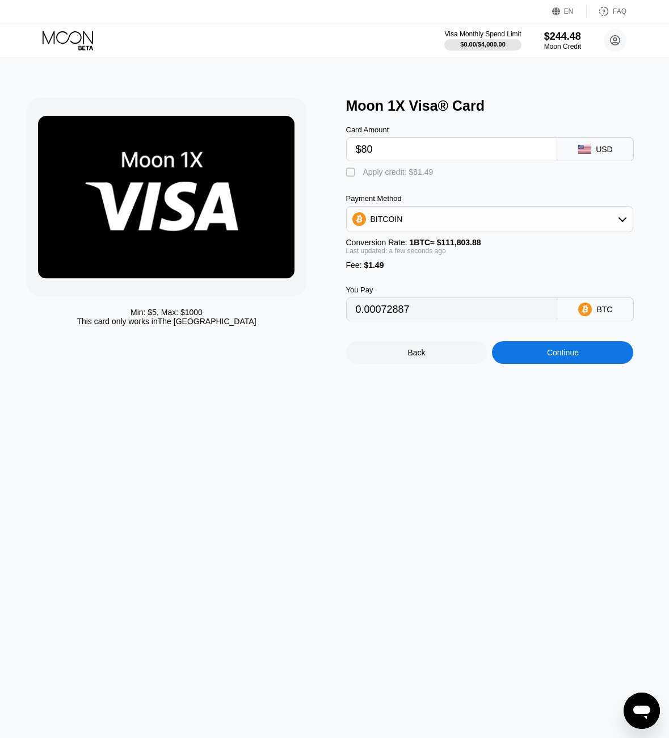
click at [396, 181] on div "Card Amount $80 USD  Apply credit: $81.49 Payment Method BITCOIN Conversion Ra…" at bounding box center [500, 217] width 308 height 207
click at [585, 367] on div "Min: $ 5 , Max: $ 1000 This card only works in The United States Moon 1X Visa® …" at bounding box center [335, 398] width 683 height 680
click at [579, 354] on div "Continue" at bounding box center [563, 352] width 32 height 9
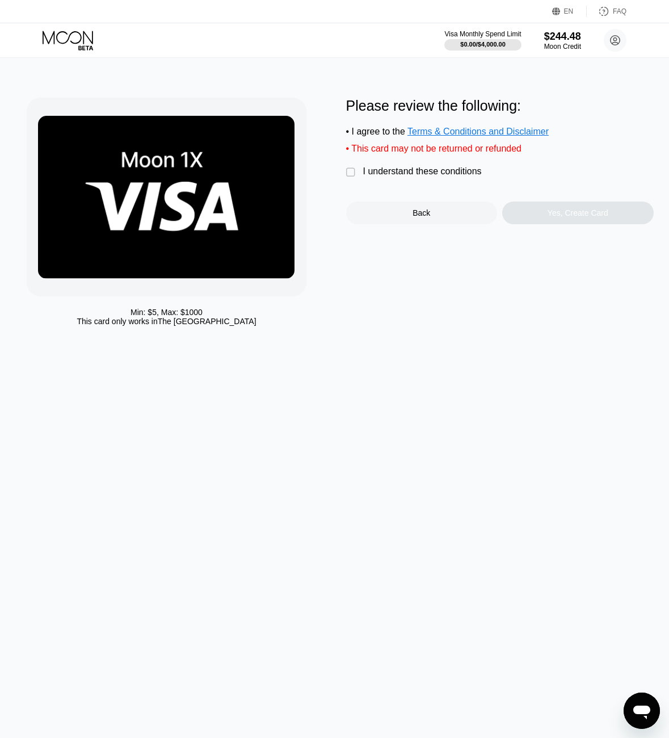
click at [460, 177] on div "I understand these conditions" at bounding box center [422, 171] width 119 height 10
click at [548, 216] on div "Yes, Create Card" at bounding box center [578, 212] width 61 height 9
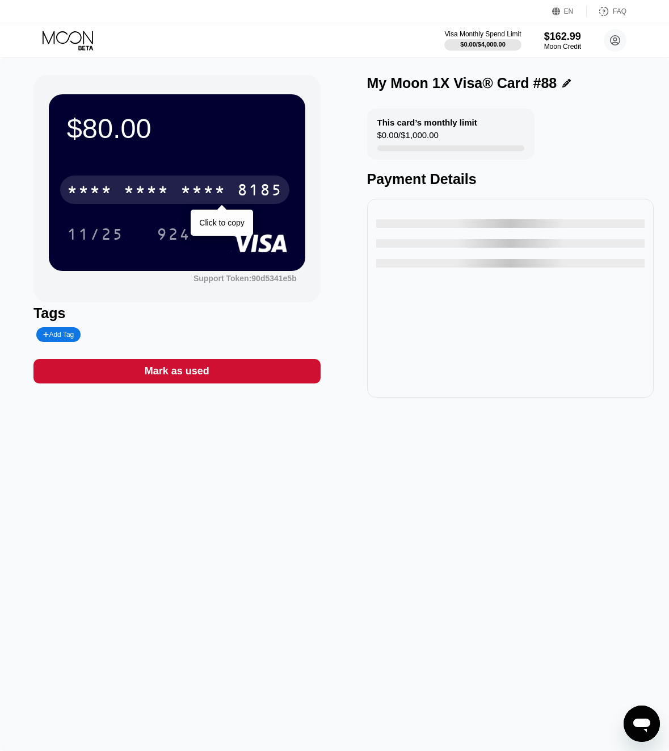
click at [177, 191] on div "* * * * * * * * * * * * 8185" at bounding box center [174, 189] width 229 height 28
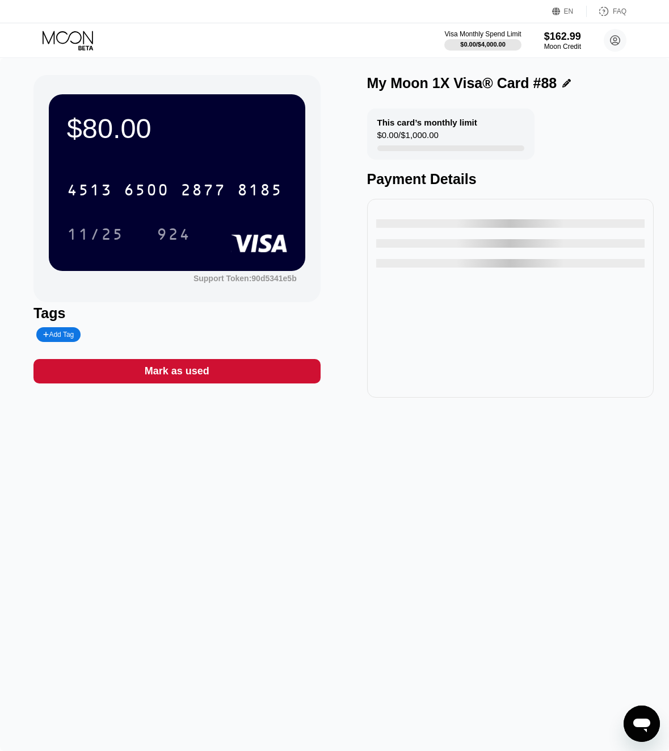
drag, startPoint x: 45, startPoint y: 34, endPoint x: 53, endPoint y: 32, distance: 8.7
click at [45, 34] on icon at bounding box center [69, 41] width 53 height 20
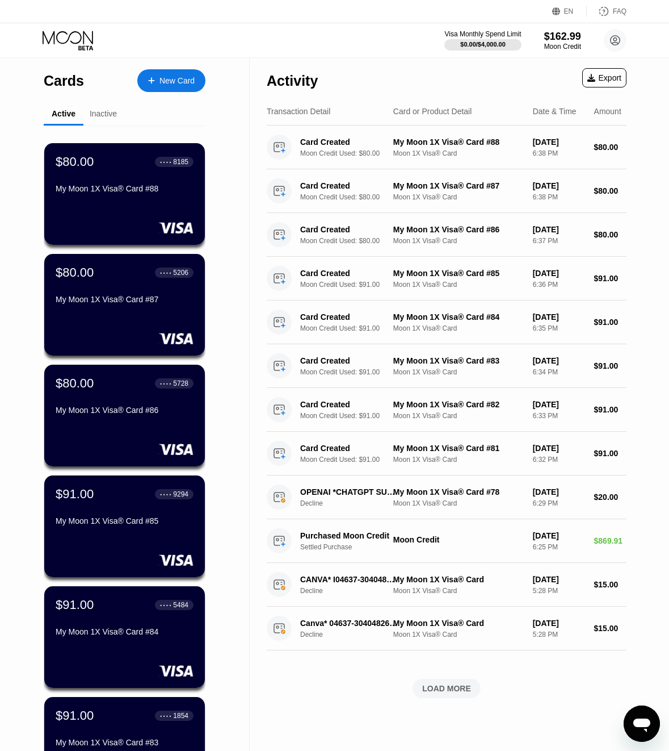
click at [171, 79] on div "New Card" at bounding box center [177, 81] width 35 height 10
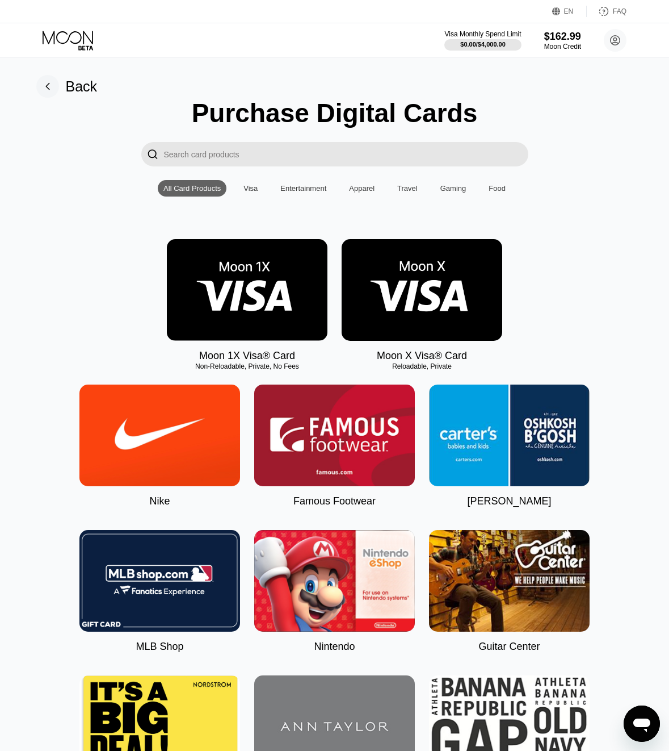
click at [305, 305] on img at bounding box center [247, 290] width 161 height 102
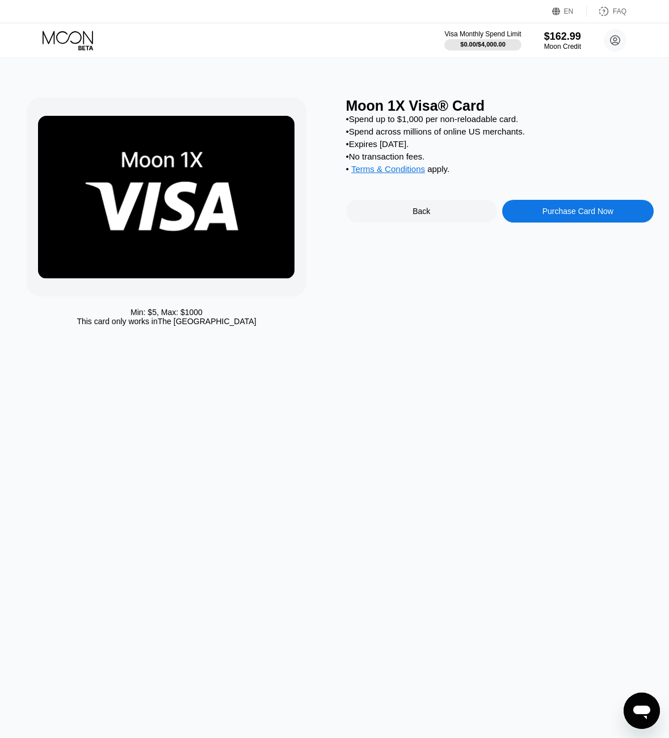
click at [568, 223] on div "Purchase Card Now" at bounding box center [579, 211] width 152 height 23
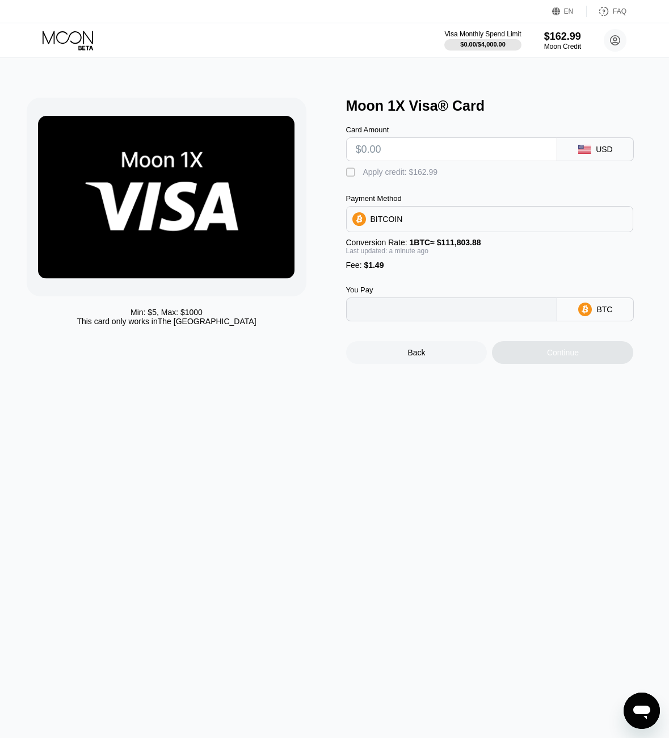
type input "0"
click at [427, 155] on input "text" at bounding box center [452, 149] width 192 height 23
type input "$80"
type input "0.00072887"
type input "$80"
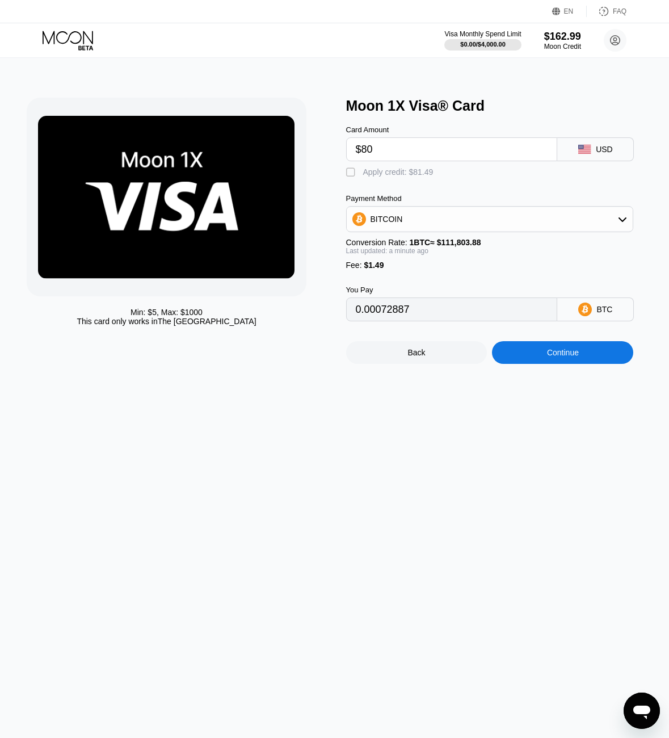
click at [408, 169] on div "Apply credit: $81.49" at bounding box center [398, 172] width 70 height 9
type input "0"
click at [588, 361] on div "Continue" at bounding box center [562, 352] width 141 height 23
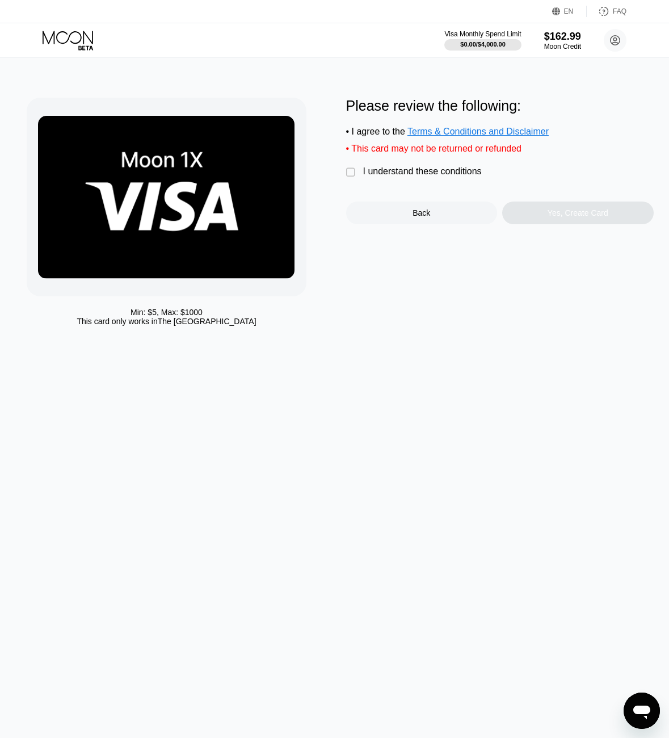
click at [407, 176] on div "I understand these conditions" at bounding box center [422, 171] width 119 height 10
click at [579, 231] on div "Please review the following: • I agree to the Terms & Conditions and Disclaimer…" at bounding box center [500, 215] width 308 height 234
click at [580, 224] on div "Yes, Create Card" at bounding box center [579, 213] width 152 height 23
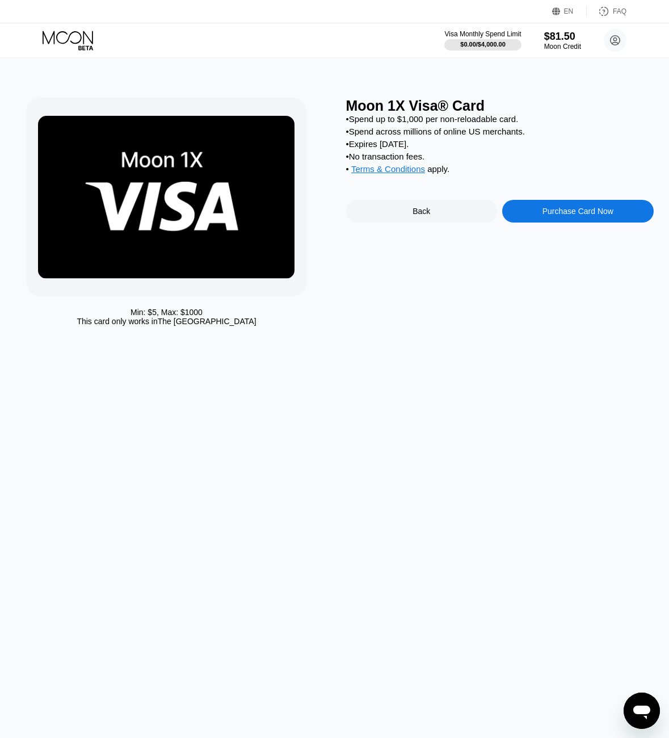
click at [563, 216] on div "Purchase Card Now" at bounding box center [578, 211] width 71 height 9
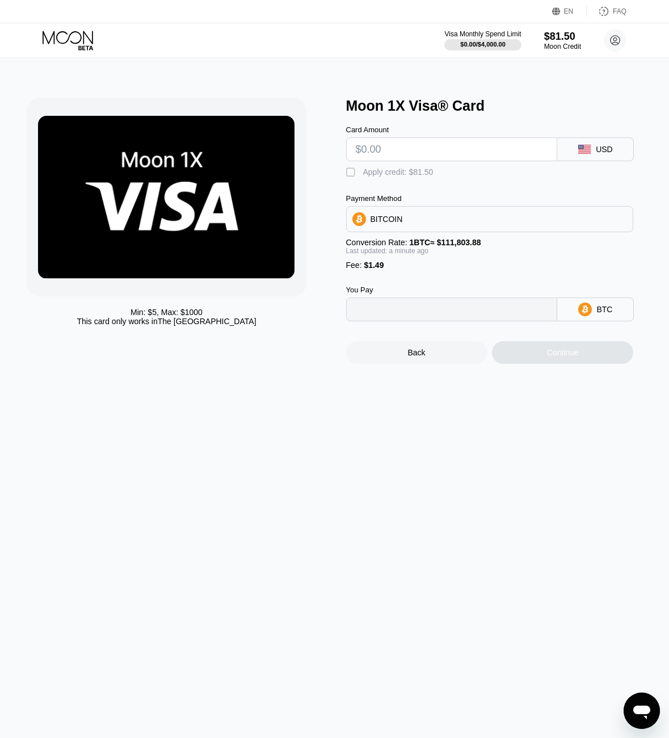
type input "0"
click at [458, 153] on input "text" at bounding box center [452, 149] width 192 height 23
type input "$80"
type input "0.00072887"
type input "$80"
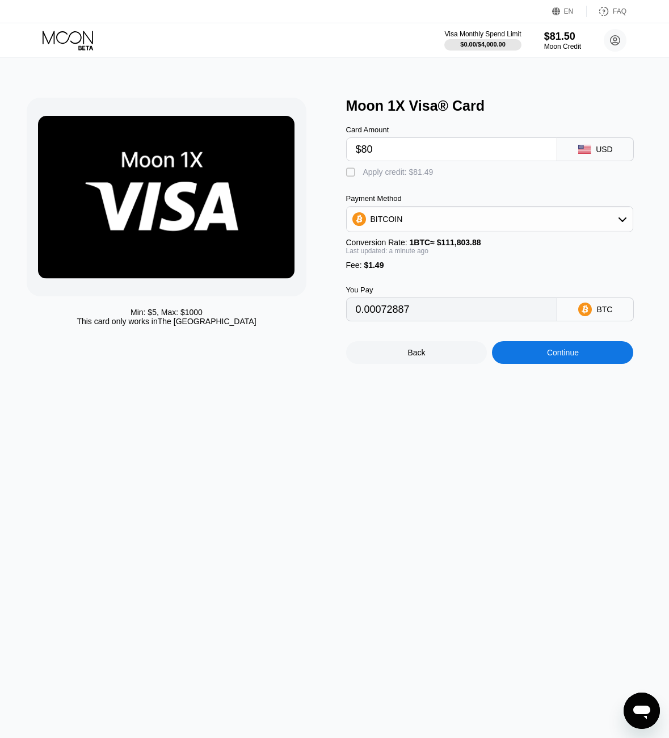
click at [430, 166] on div " Apply credit: $81.49" at bounding box center [500, 169] width 308 height 17
click at [427, 170] on div "Apply credit: $81.49" at bounding box center [398, 172] width 70 height 9
type input "0"
click at [559, 354] on div "Continue" at bounding box center [563, 352] width 32 height 9
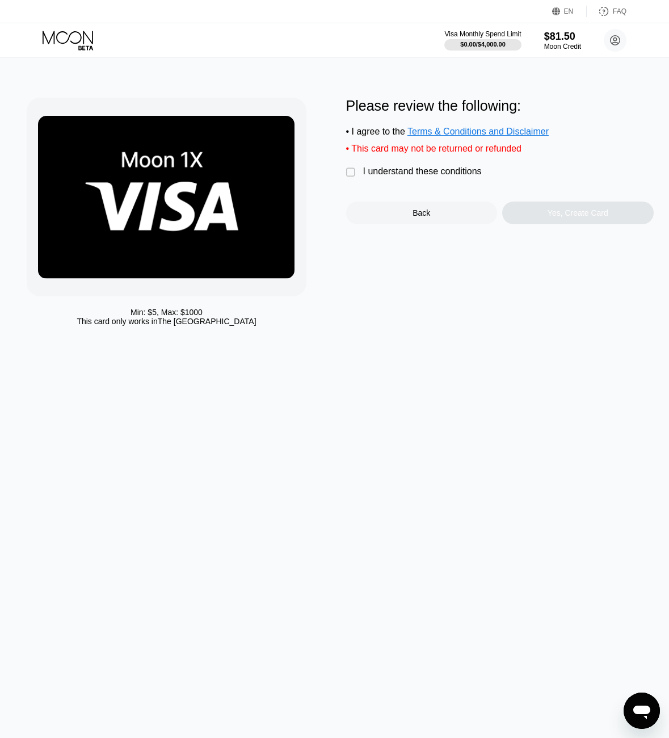
click at [439, 173] on div "I understand these conditions" at bounding box center [422, 171] width 119 height 10
click at [566, 217] on div "Yes, Create Card" at bounding box center [578, 212] width 61 height 9
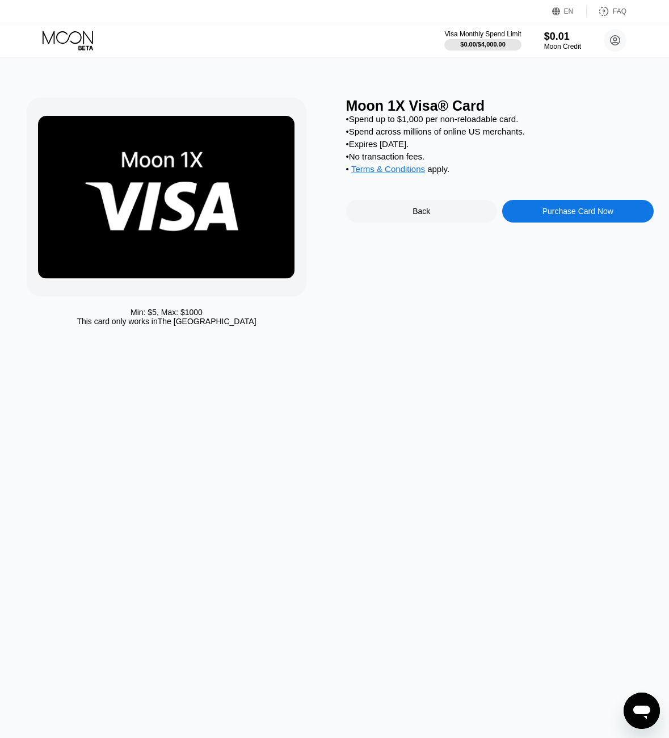
drag, startPoint x: 66, startPoint y: 34, endPoint x: 93, endPoint y: 35, distance: 26.7
click at [66, 35] on icon at bounding box center [69, 41] width 53 height 20
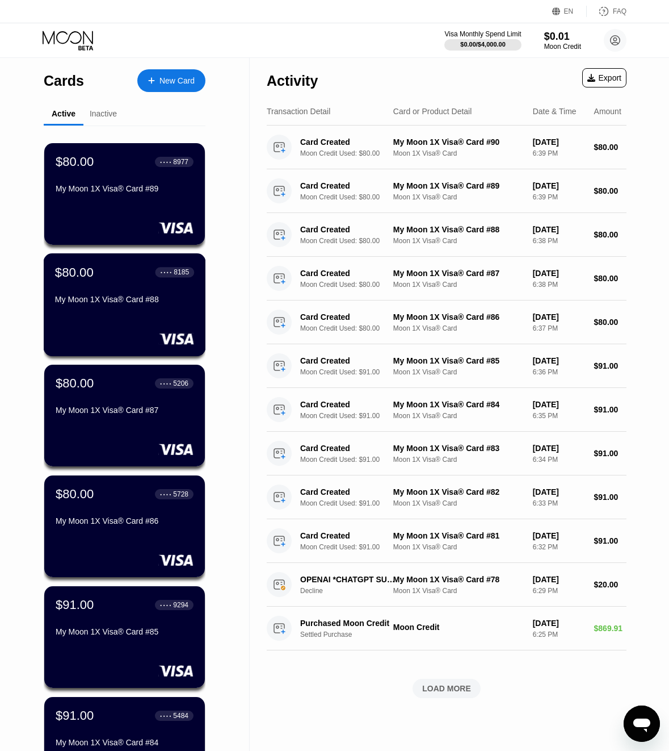
click at [143, 296] on div "My Moon 1X Visa® Card #88" at bounding box center [124, 299] width 139 height 9
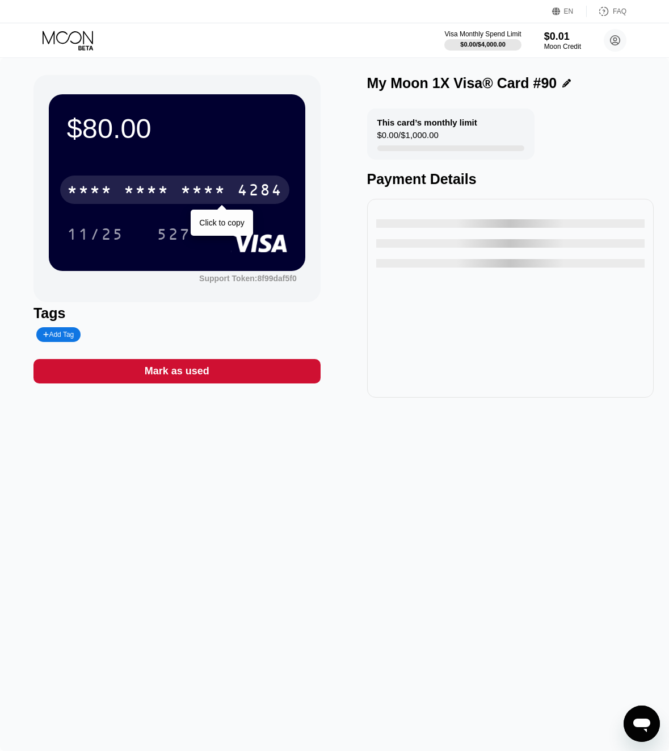
click at [265, 189] on div "4284" at bounding box center [259, 191] width 45 height 18
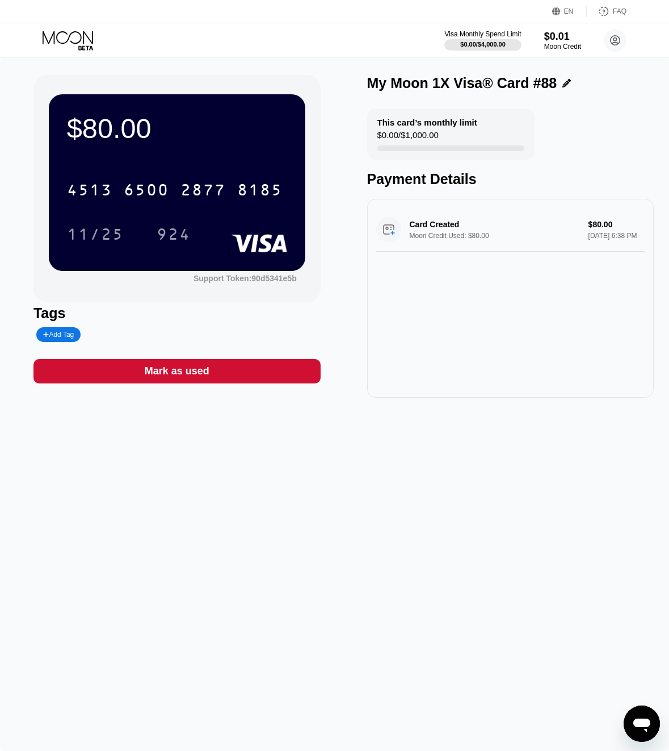
click at [76, 37] on icon at bounding box center [69, 41] width 53 height 20
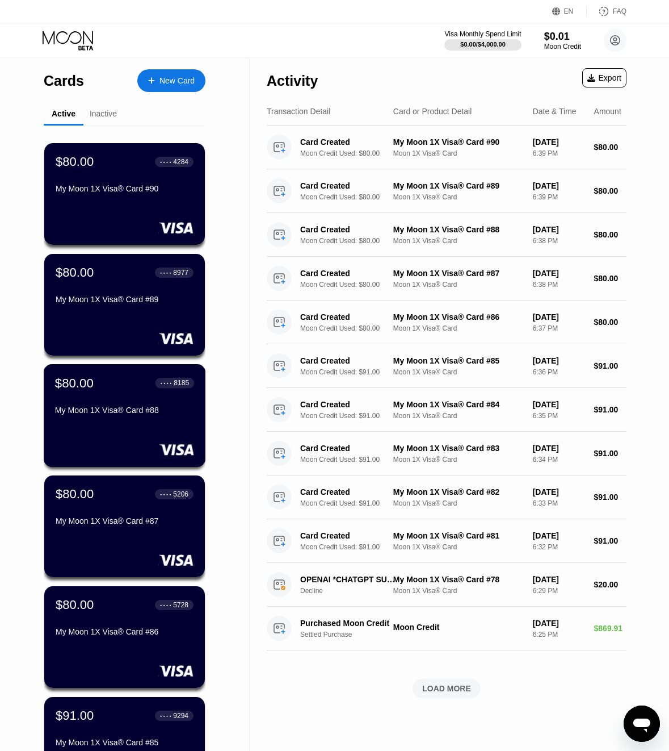
click at [187, 411] on div "My Moon 1X Visa® Card #88" at bounding box center [124, 409] width 139 height 9
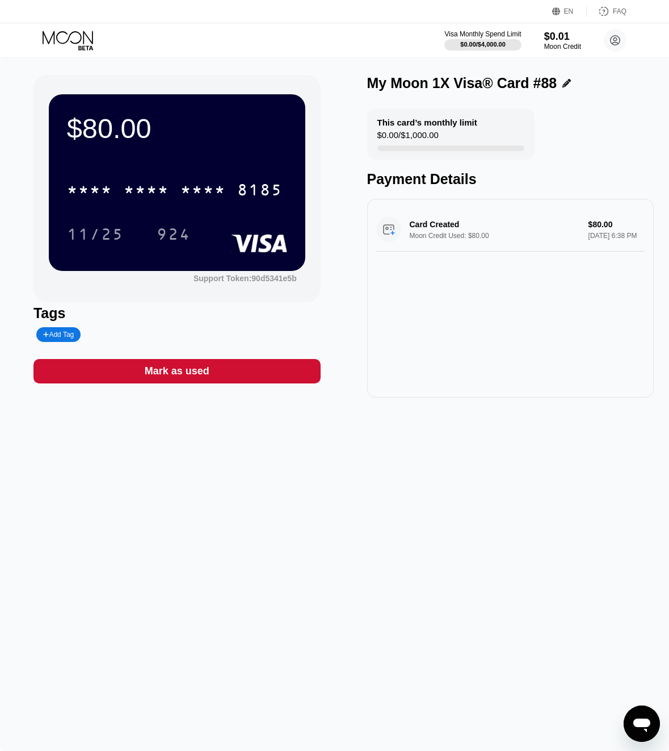
click at [77, 34] on icon at bounding box center [69, 41] width 53 height 20
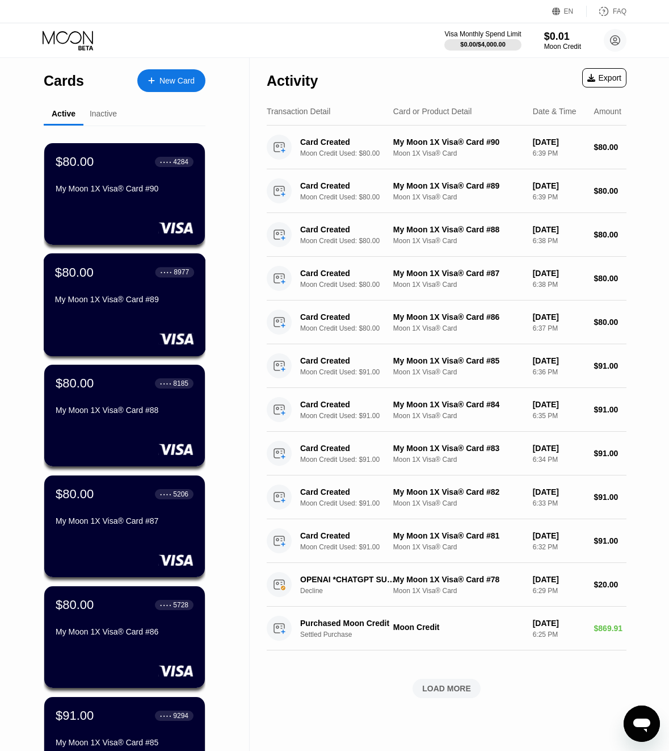
click at [165, 300] on div "My Moon 1X Visa® Card #89" at bounding box center [124, 299] width 139 height 9
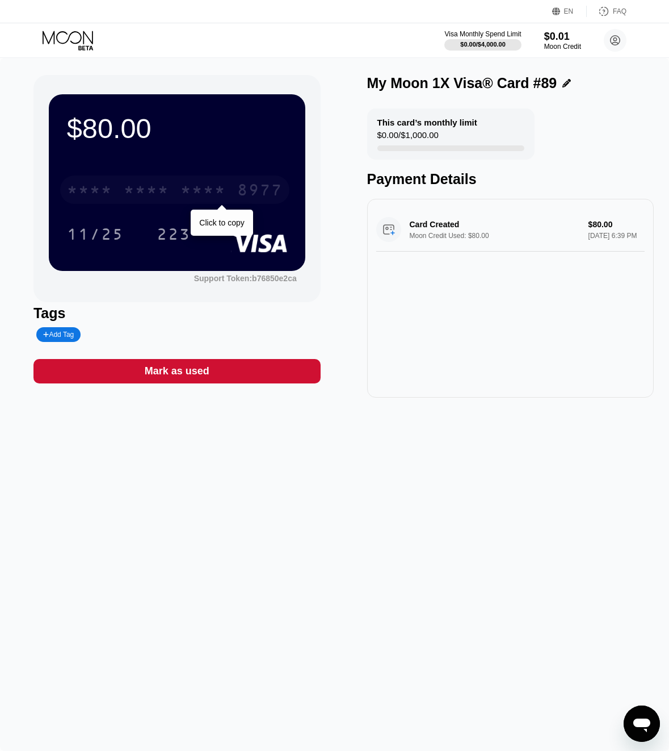
click at [204, 188] on div "* * * *" at bounding box center [203, 191] width 45 height 18
click at [65, 43] on icon at bounding box center [69, 41] width 53 height 20
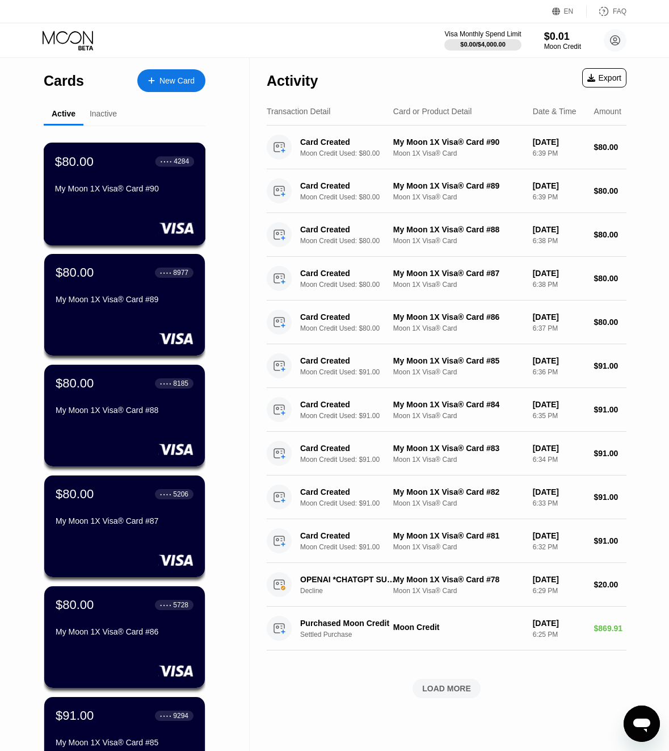
click at [166, 206] on div "$80.00 ● ● ● ● 4284 My Moon 1X Visa® Card #90" at bounding box center [125, 194] width 162 height 103
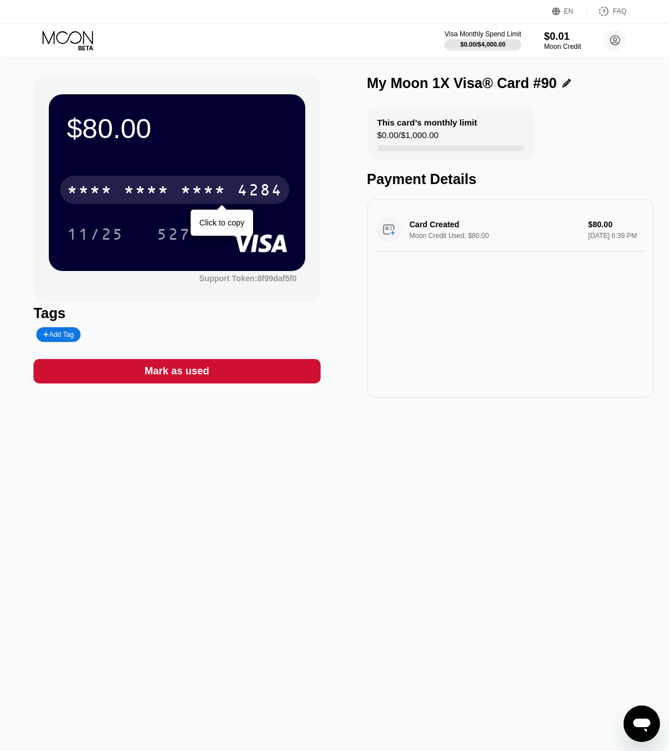
click at [170, 203] on div "* * * * * * * * * * * * 4284" at bounding box center [174, 189] width 229 height 28
